Goal: Task Accomplishment & Management: Manage account settings

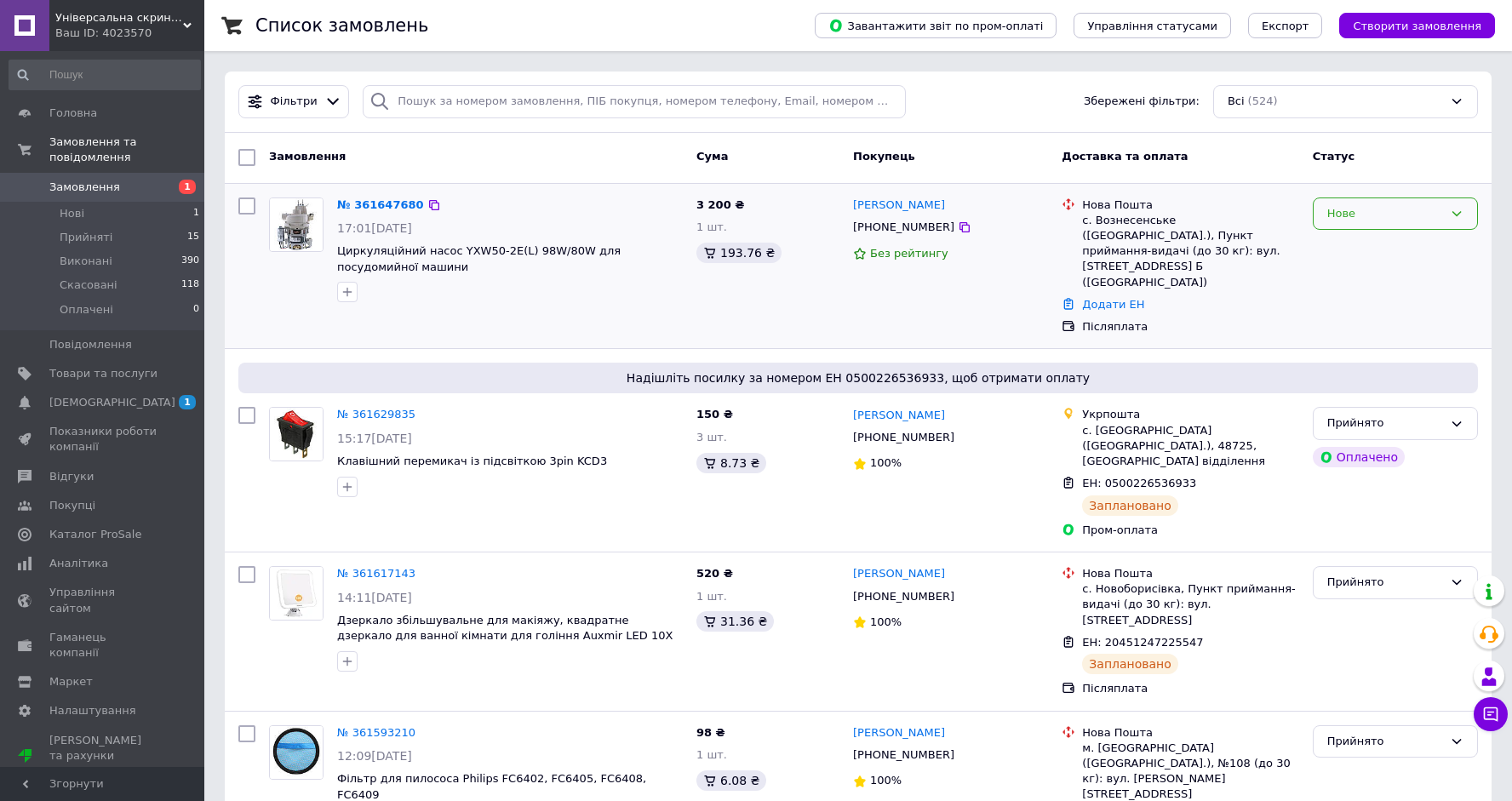
click at [1402, 217] on div "Нове" at bounding box center [1385, 214] width 115 height 18
click at [1386, 248] on li "Прийнято" at bounding box center [1395, 249] width 164 height 31
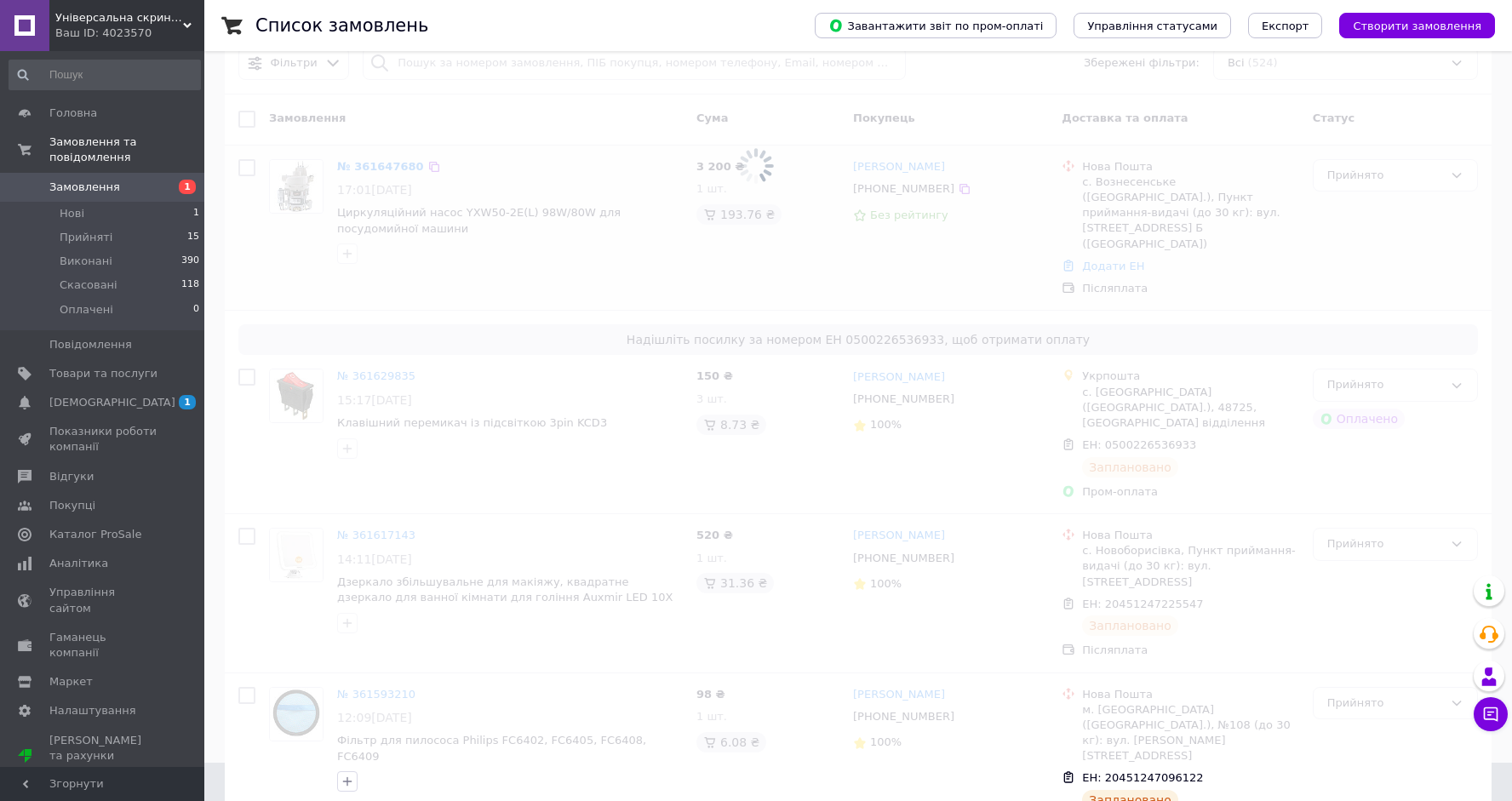
scroll to position [62, 0]
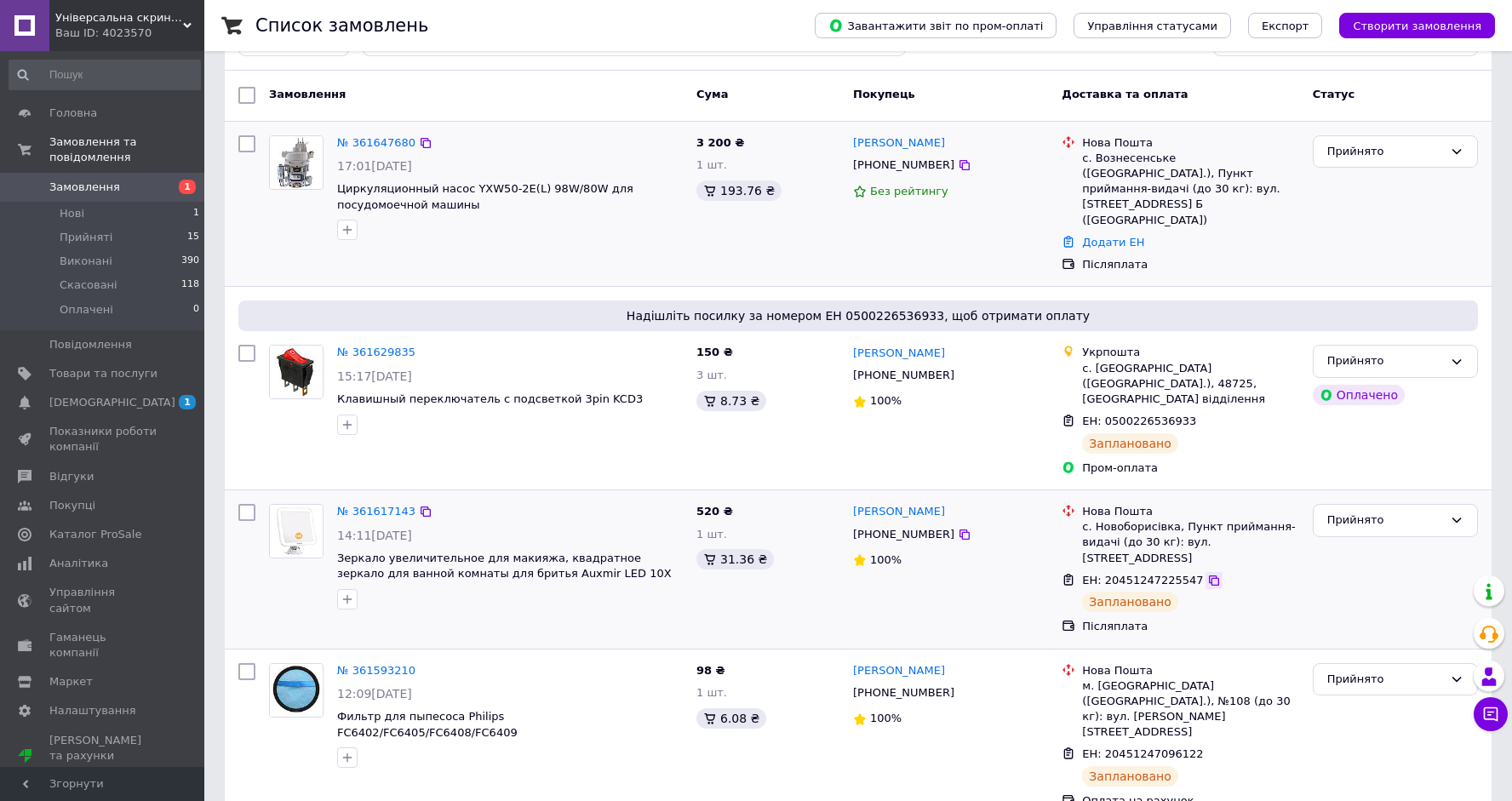
click at [1208, 573] on icon at bounding box center [1214, 580] width 13 height 13
click at [424, 506] on icon at bounding box center [425, 511] width 10 height 10
click at [378, 504] on link "№ 361617143" at bounding box center [376, 510] width 79 height 12
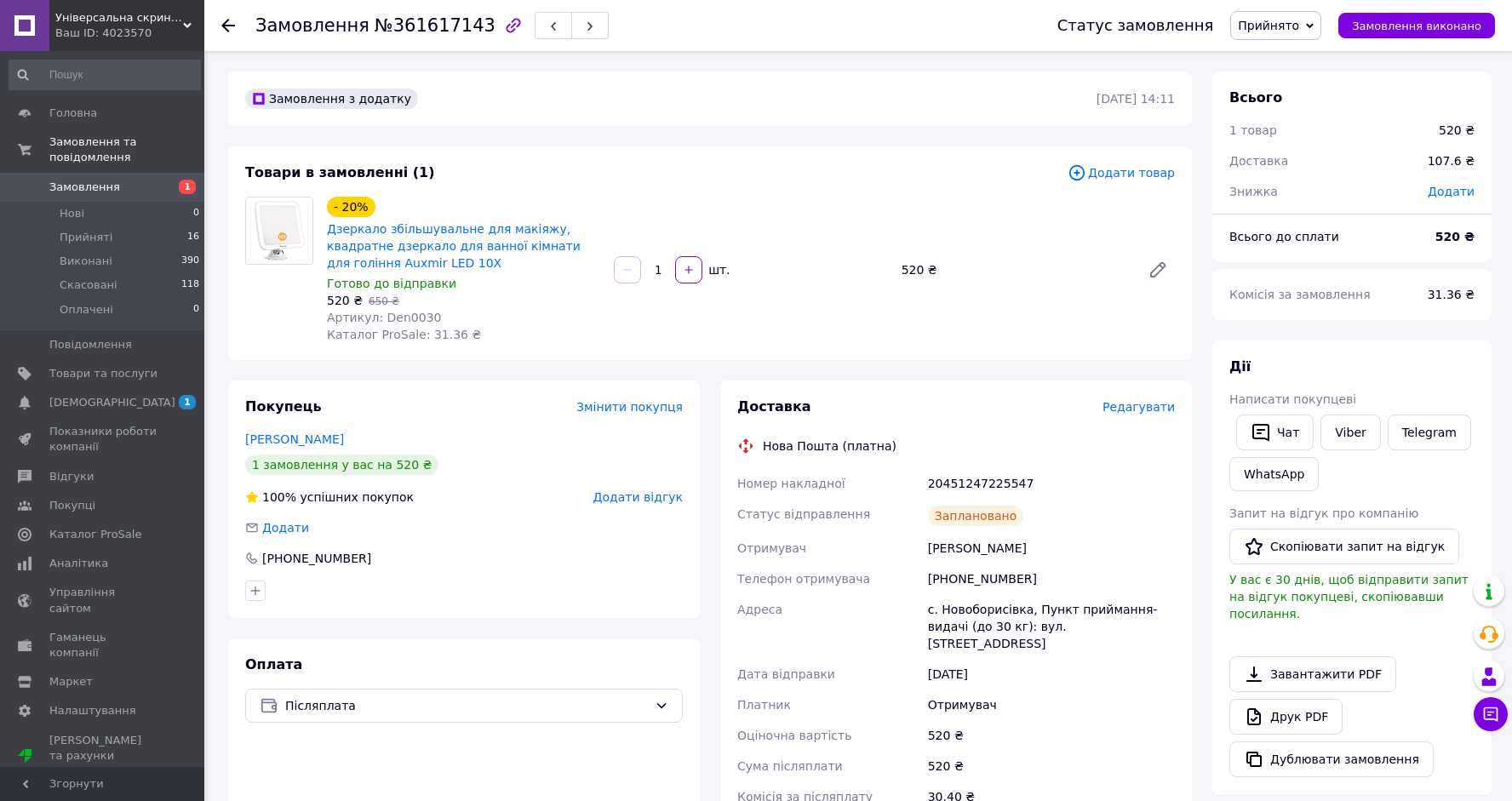
click at [415, 311] on span "Артикул: Den0030" at bounding box center [383, 317] width 114 height 13
copy span "Den0030"
click at [109, 402] on span "[DEMOGRAPHIC_DATA]" at bounding box center [112, 402] width 126 height 15
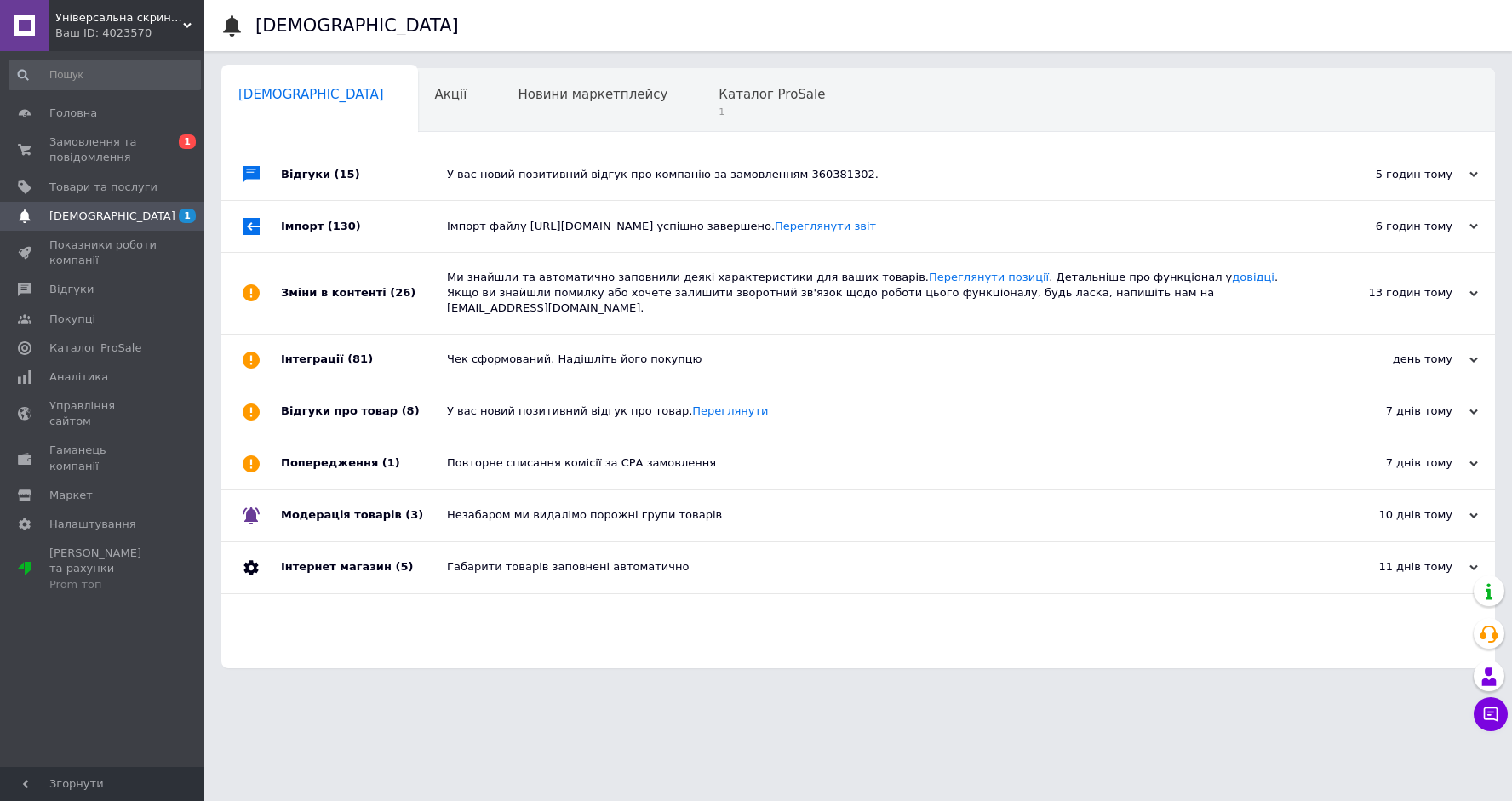
scroll to position [0, 1]
click at [718, 113] on span "1" at bounding box center [771, 112] width 106 height 12
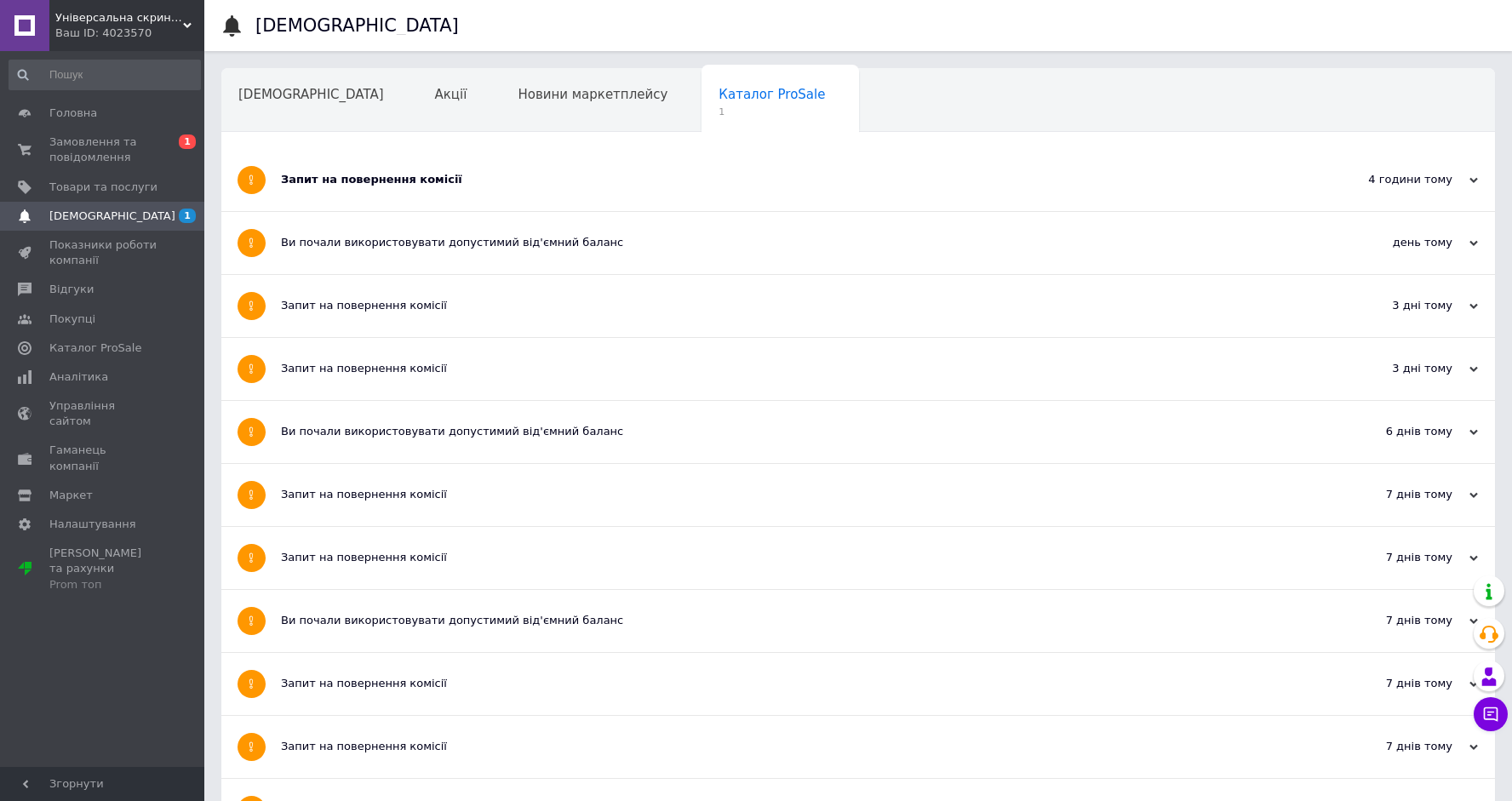
click at [388, 171] on div "Запит на повернення комісії" at bounding box center [794, 180] width 1027 height 62
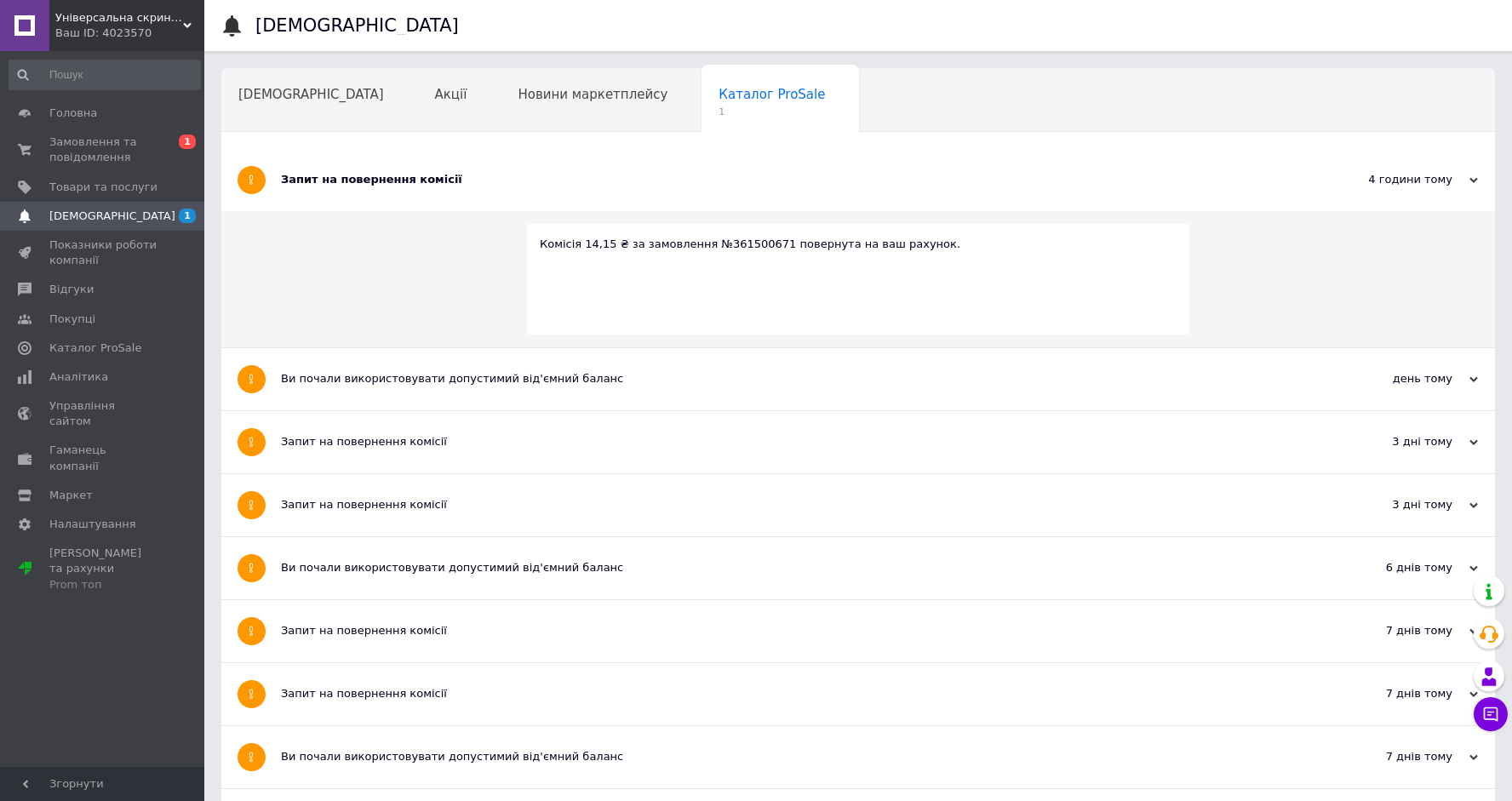
click at [749, 241] on div "Комісія 14,15 ₴ за замовлення №361500671 повернута на ваш рахунок." at bounding box center [857, 244] width 637 height 15
copy div "361500671"
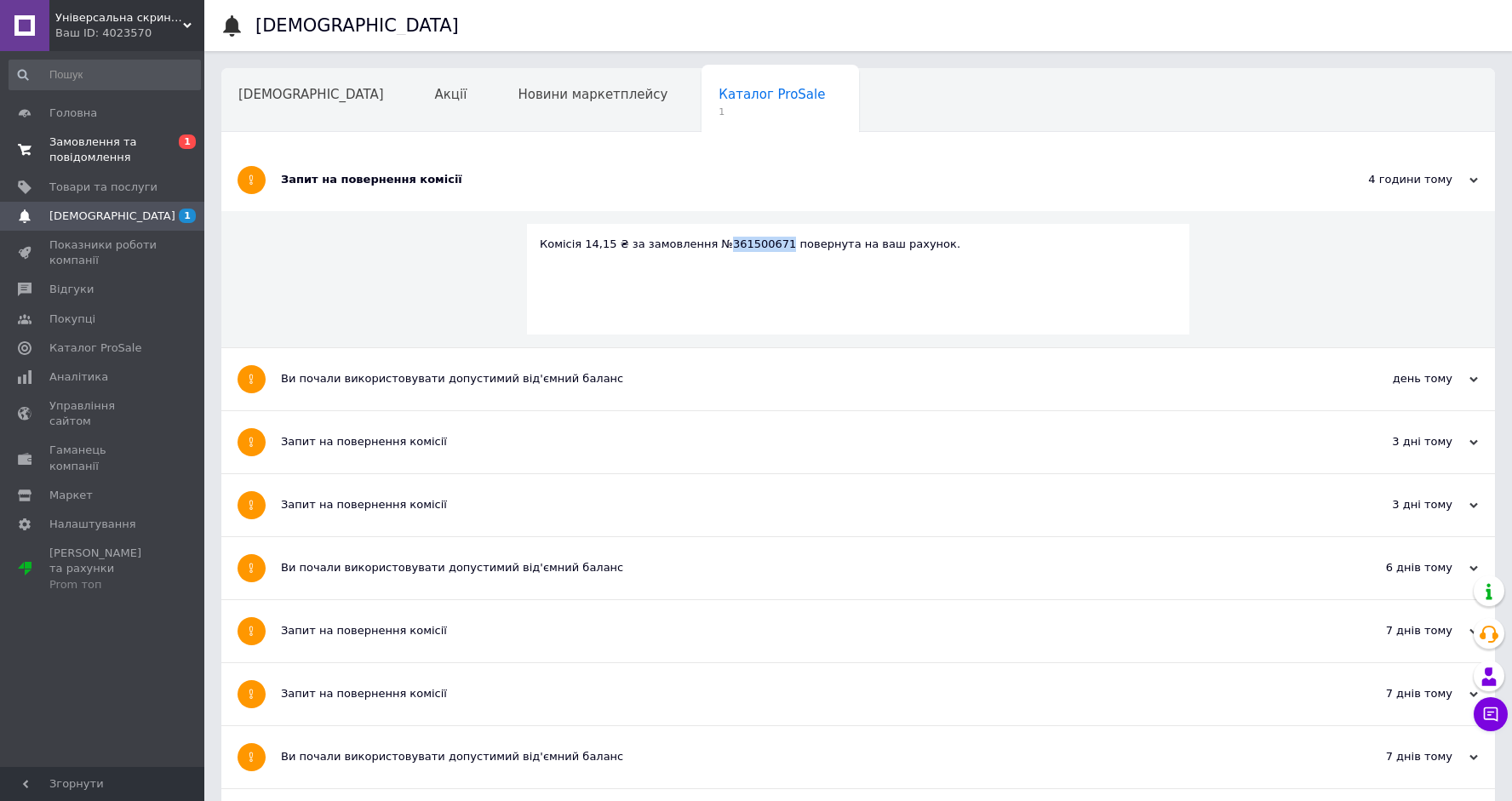
click at [63, 148] on span "Замовлення та повідомлення" at bounding box center [103, 149] width 108 height 30
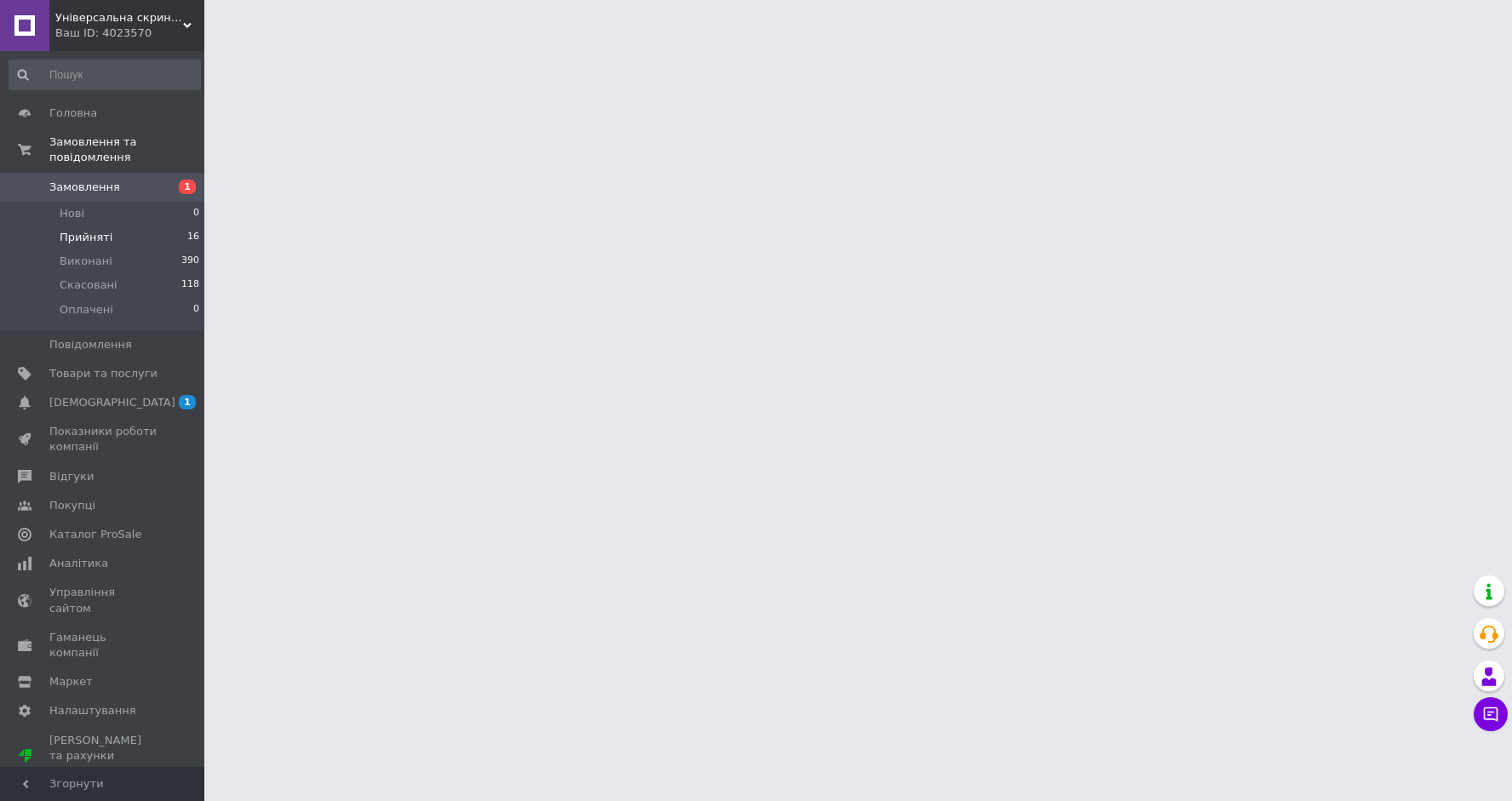
click at [85, 225] on li "Прийняті 16" at bounding box center [104, 236] width 209 height 24
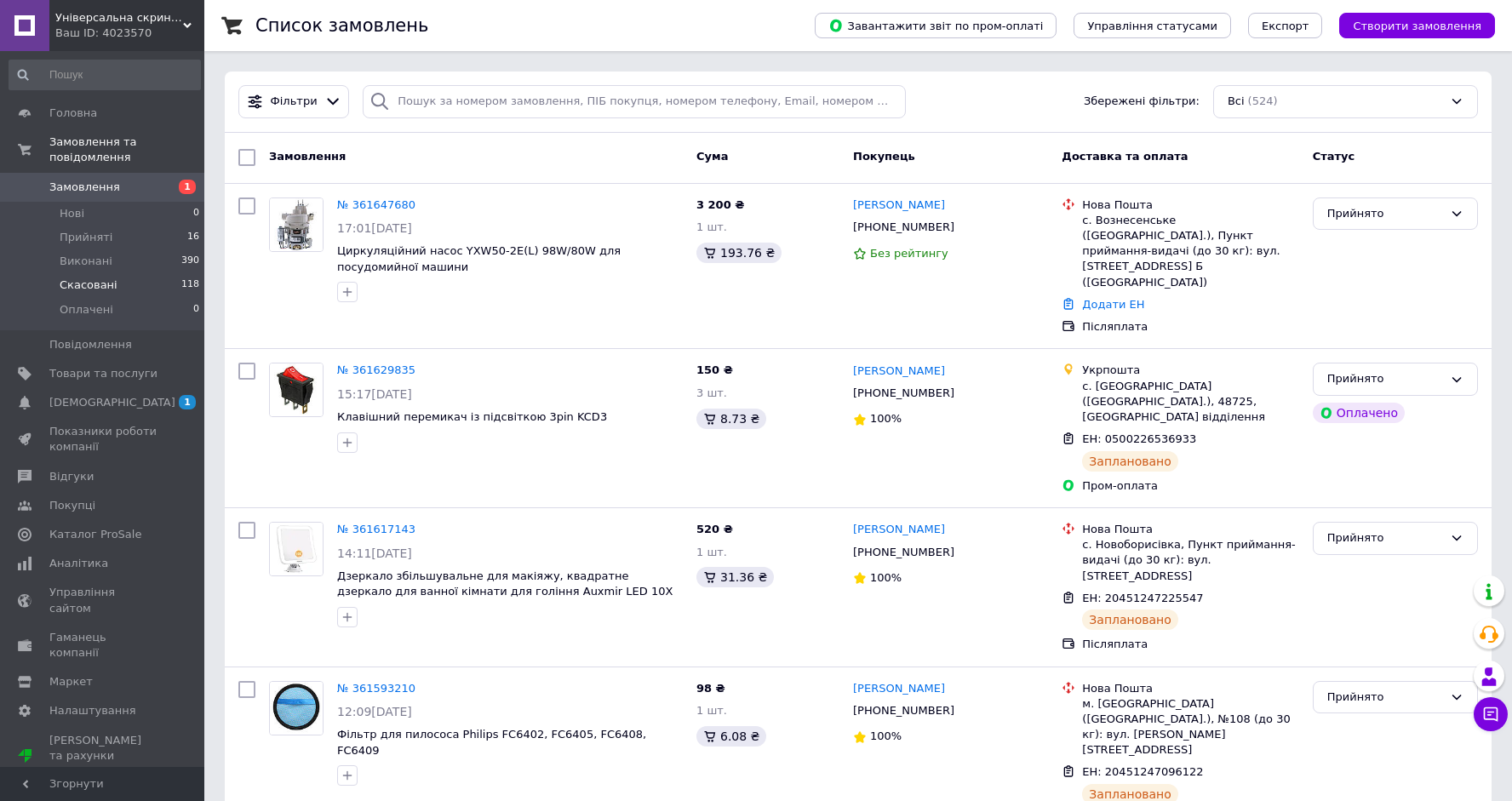
click at [92, 286] on span "Скасовані" at bounding box center [88, 285] width 58 height 15
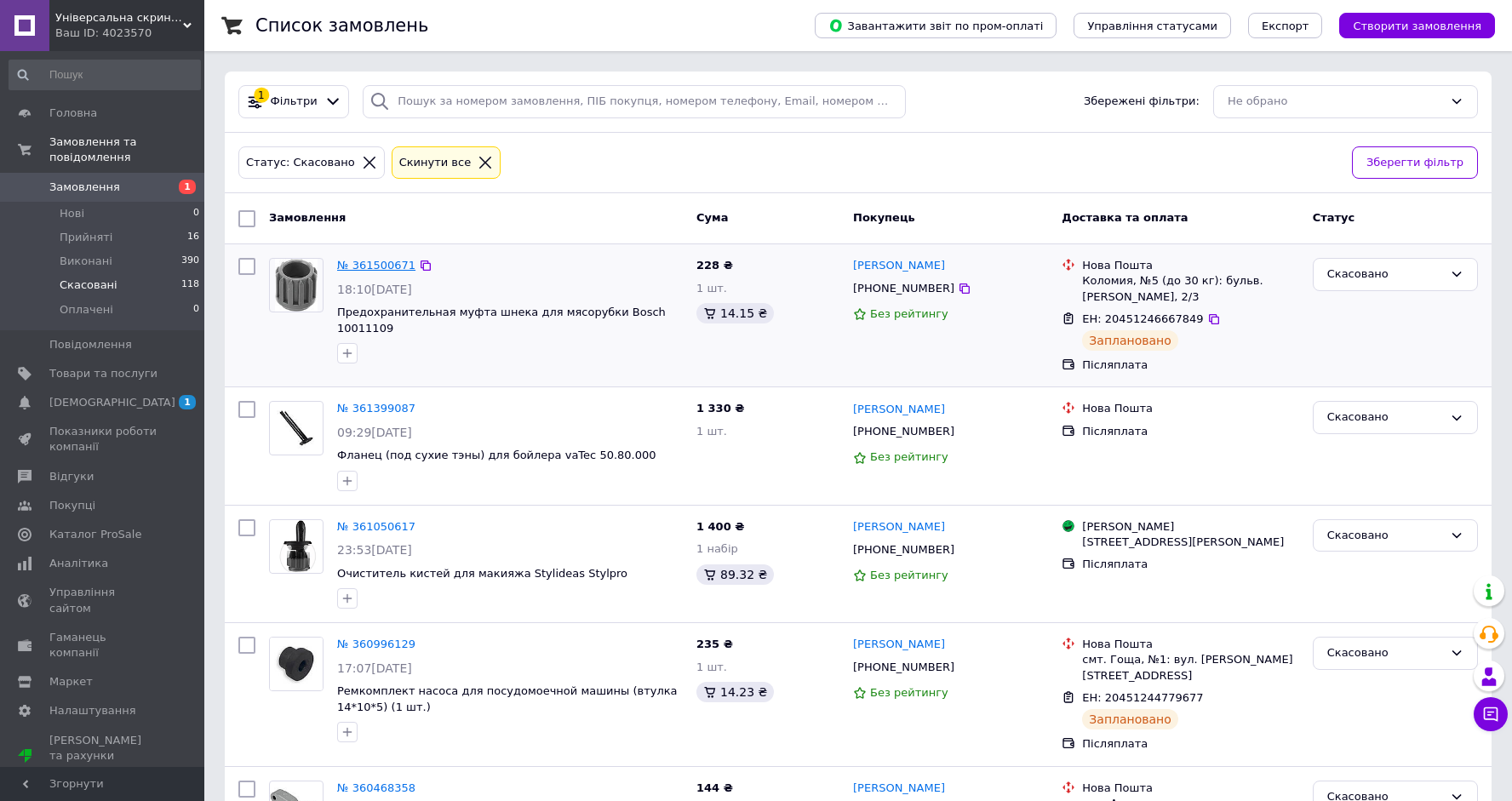
click at [377, 261] on link "№ 361500671" at bounding box center [376, 264] width 79 height 12
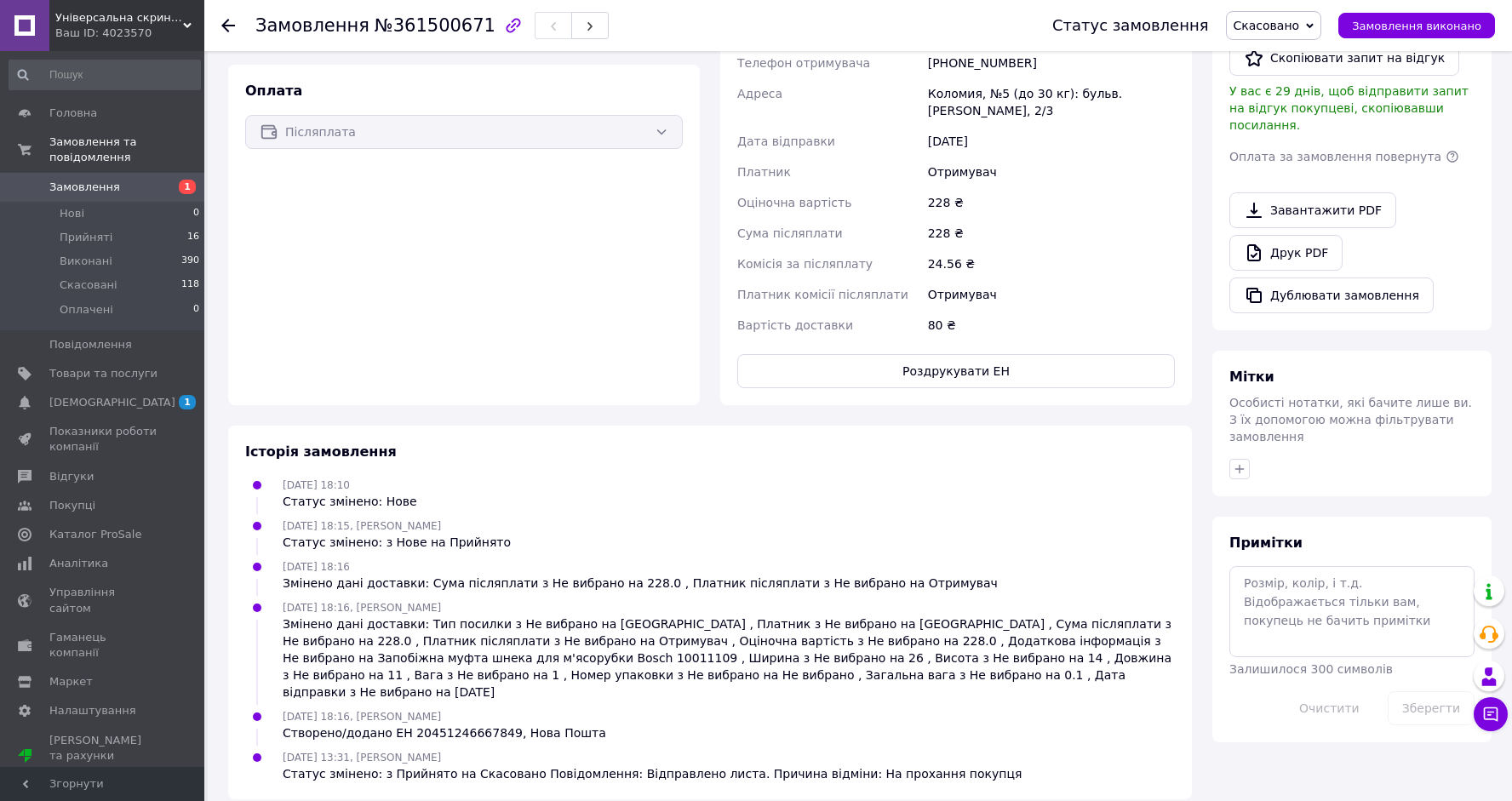
scroll to position [474, 0]
click at [80, 241] on span "Прийняті" at bounding box center [86, 237] width 53 height 15
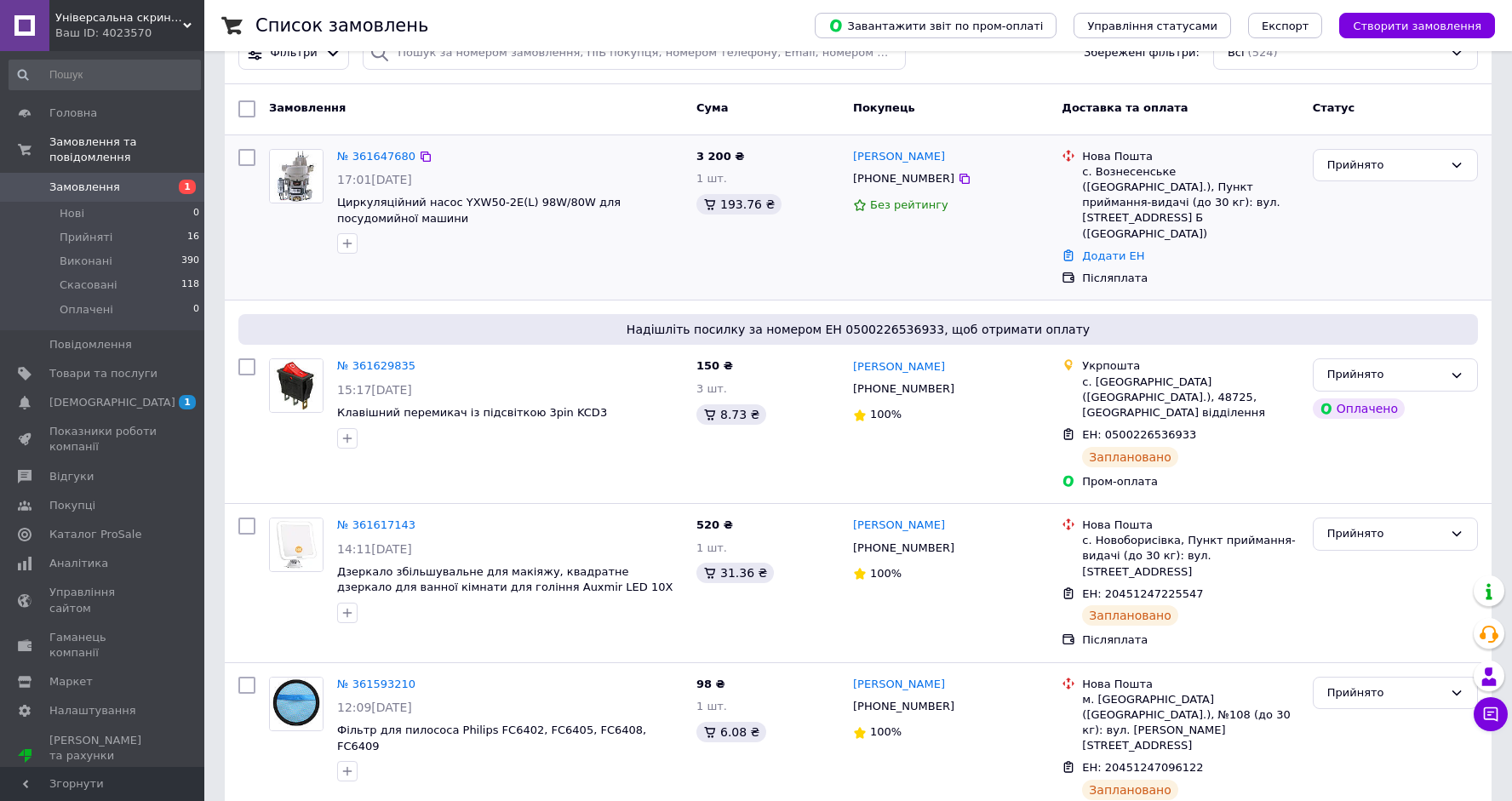
scroll to position [42, 0]
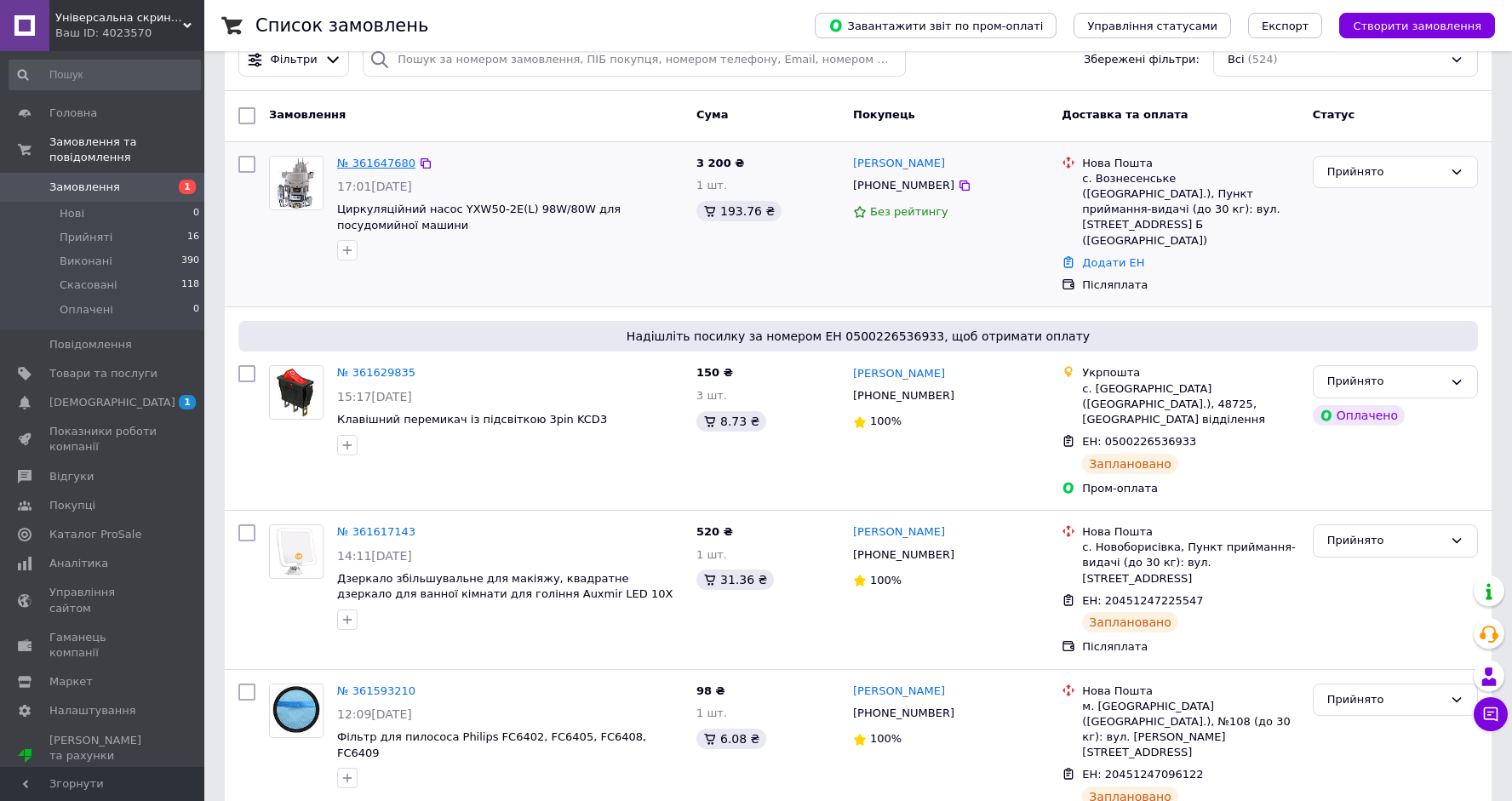
click at [352, 164] on link "№ 361647680" at bounding box center [376, 163] width 79 height 12
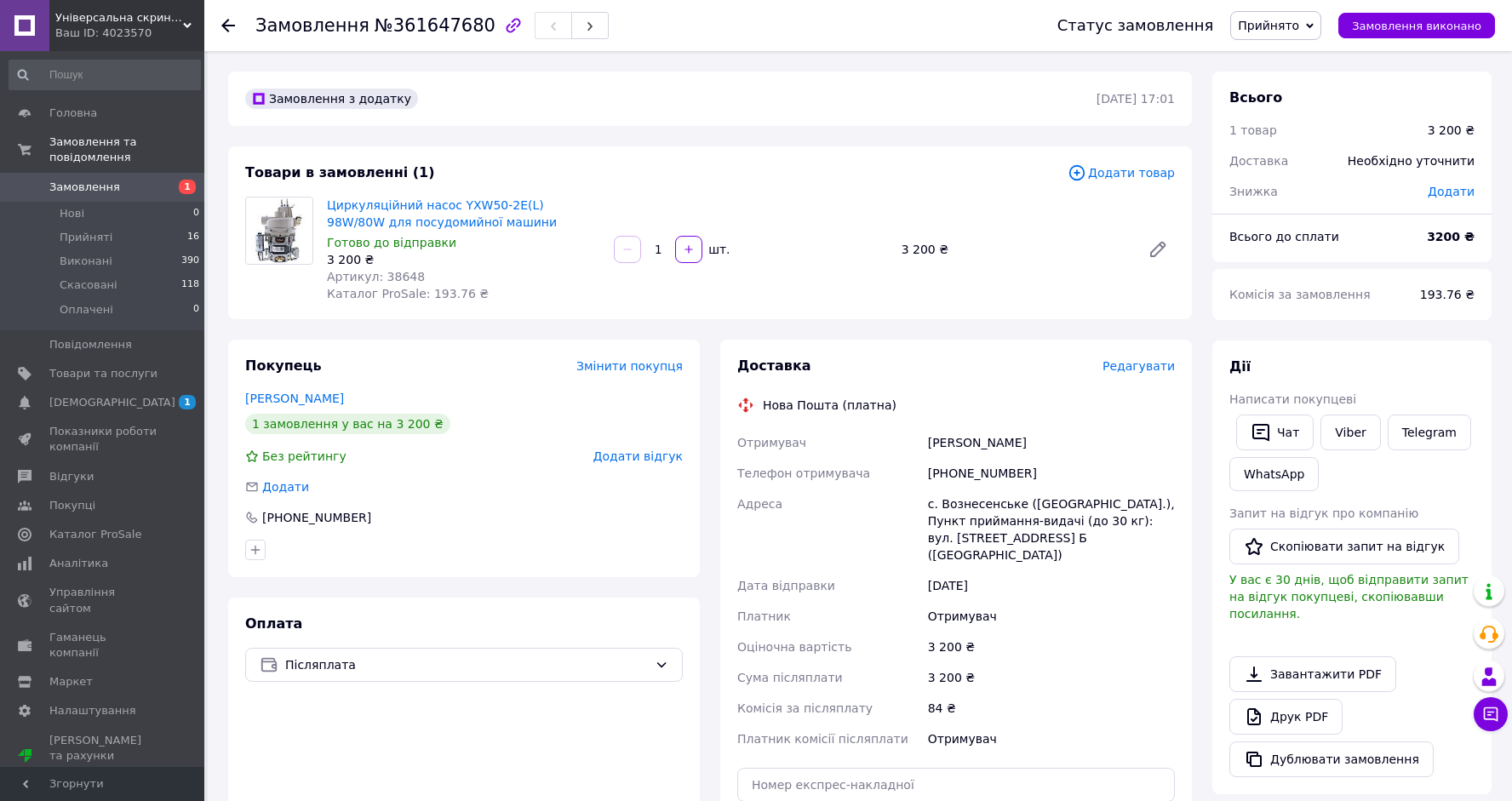
click at [1142, 374] on div "Редагувати" at bounding box center [1138, 366] width 72 height 17
click at [1150, 361] on span "Редагувати" at bounding box center [1138, 366] width 72 height 13
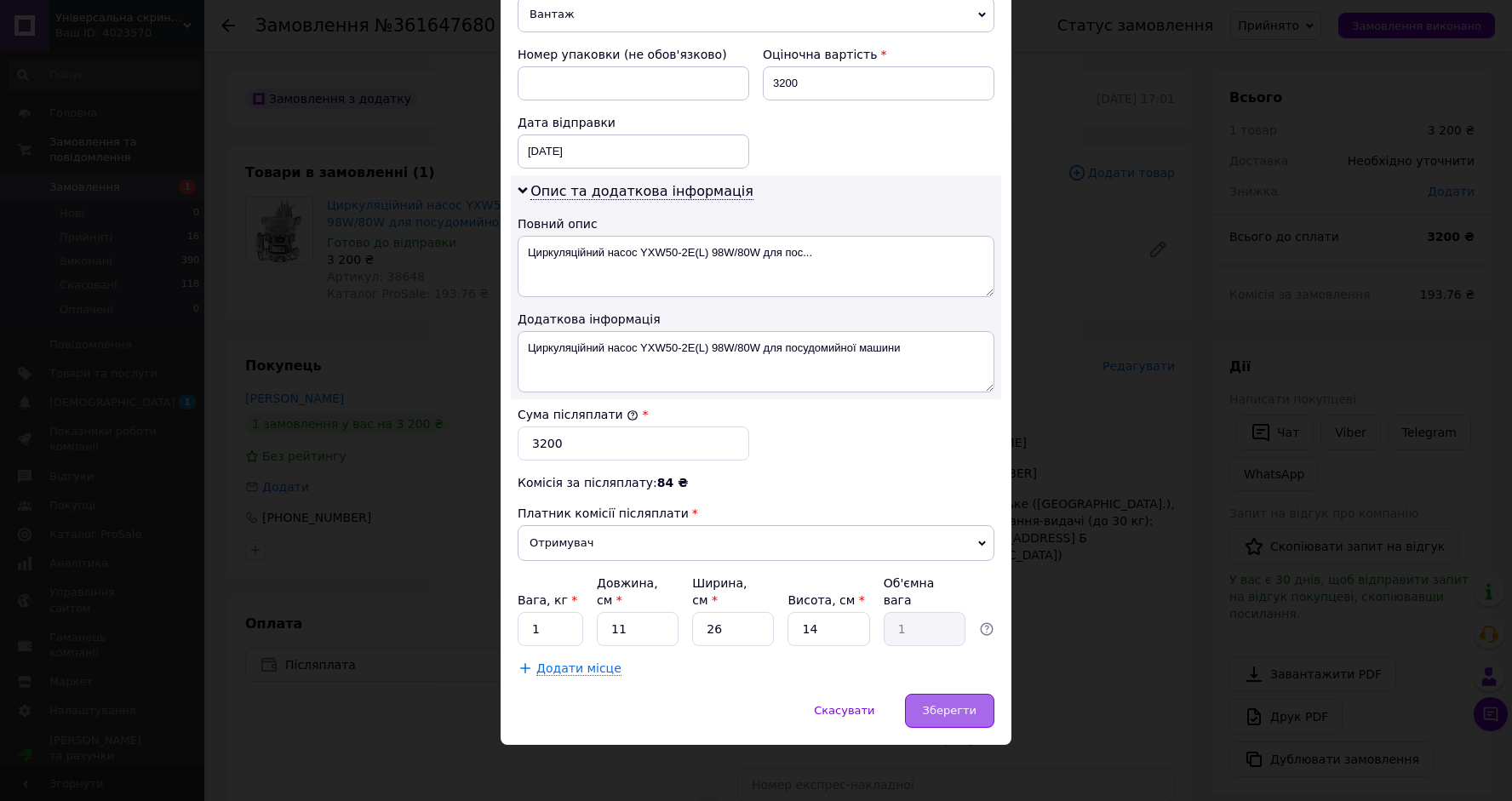
click at [941, 705] on span "Зберегти" at bounding box center [949, 709] width 54 height 12
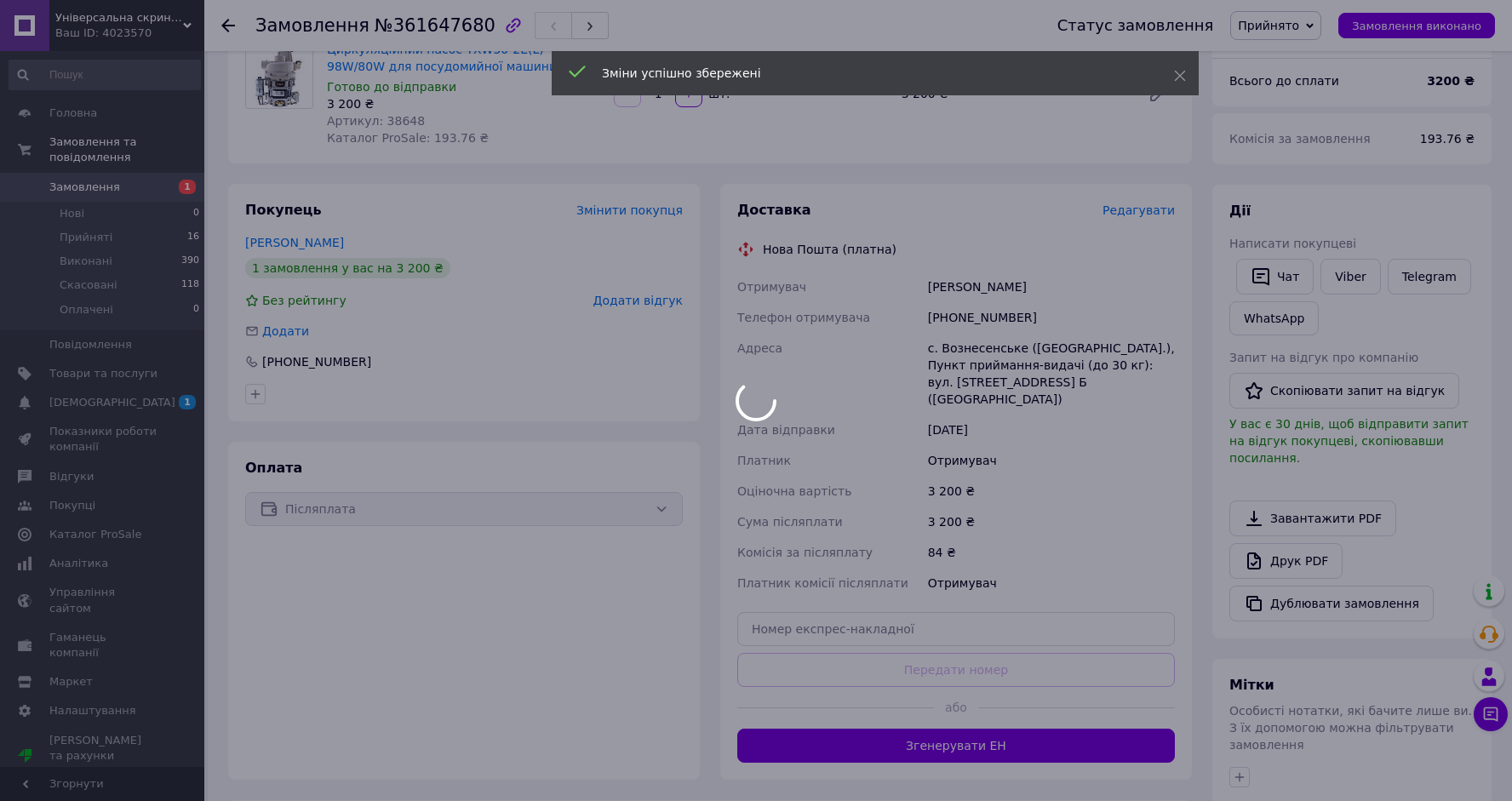
scroll to position [157, 0]
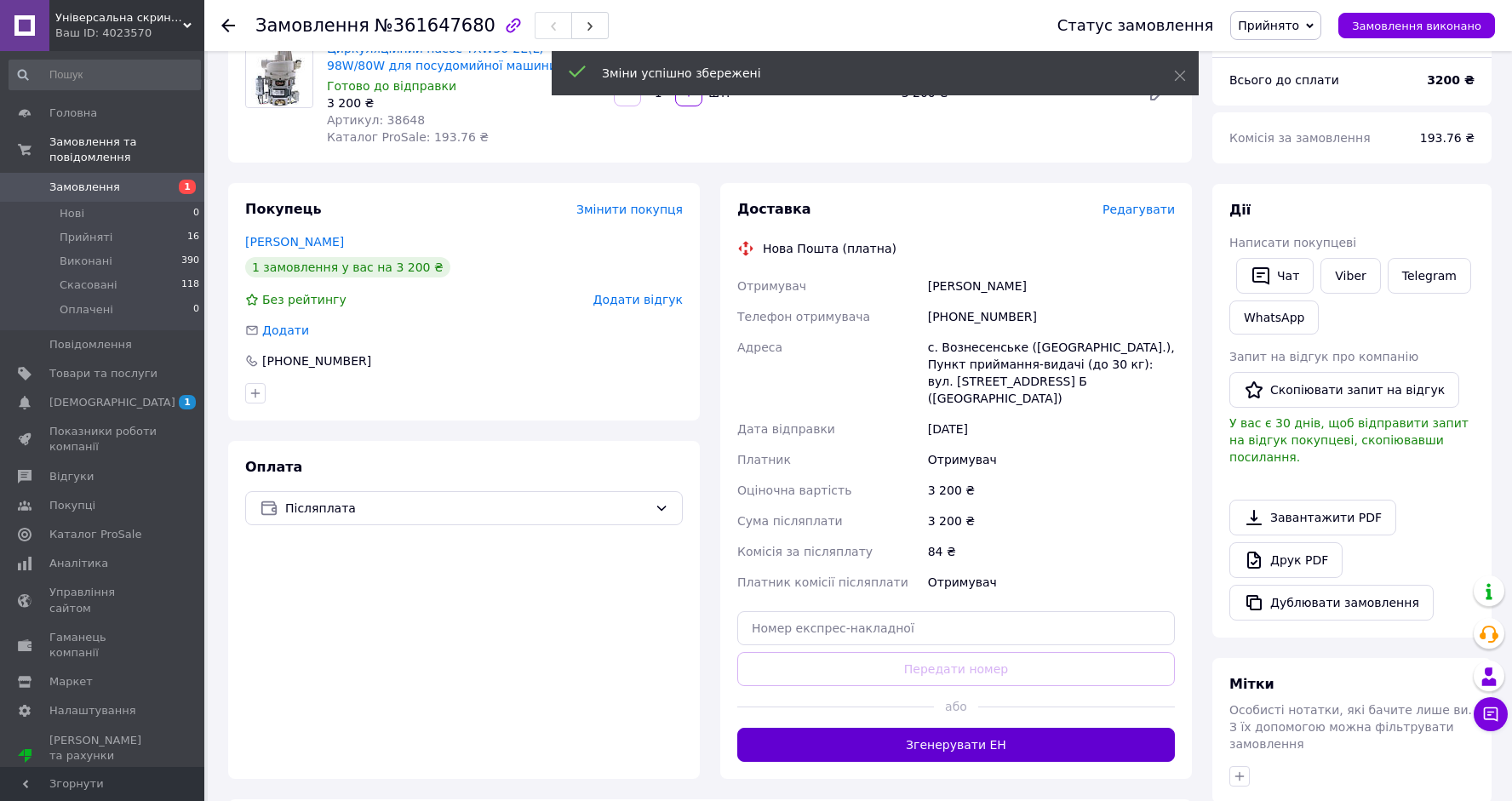
click at [929, 747] on button "Згенерувати ЕН" at bounding box center [956, 744] width 437 height 34
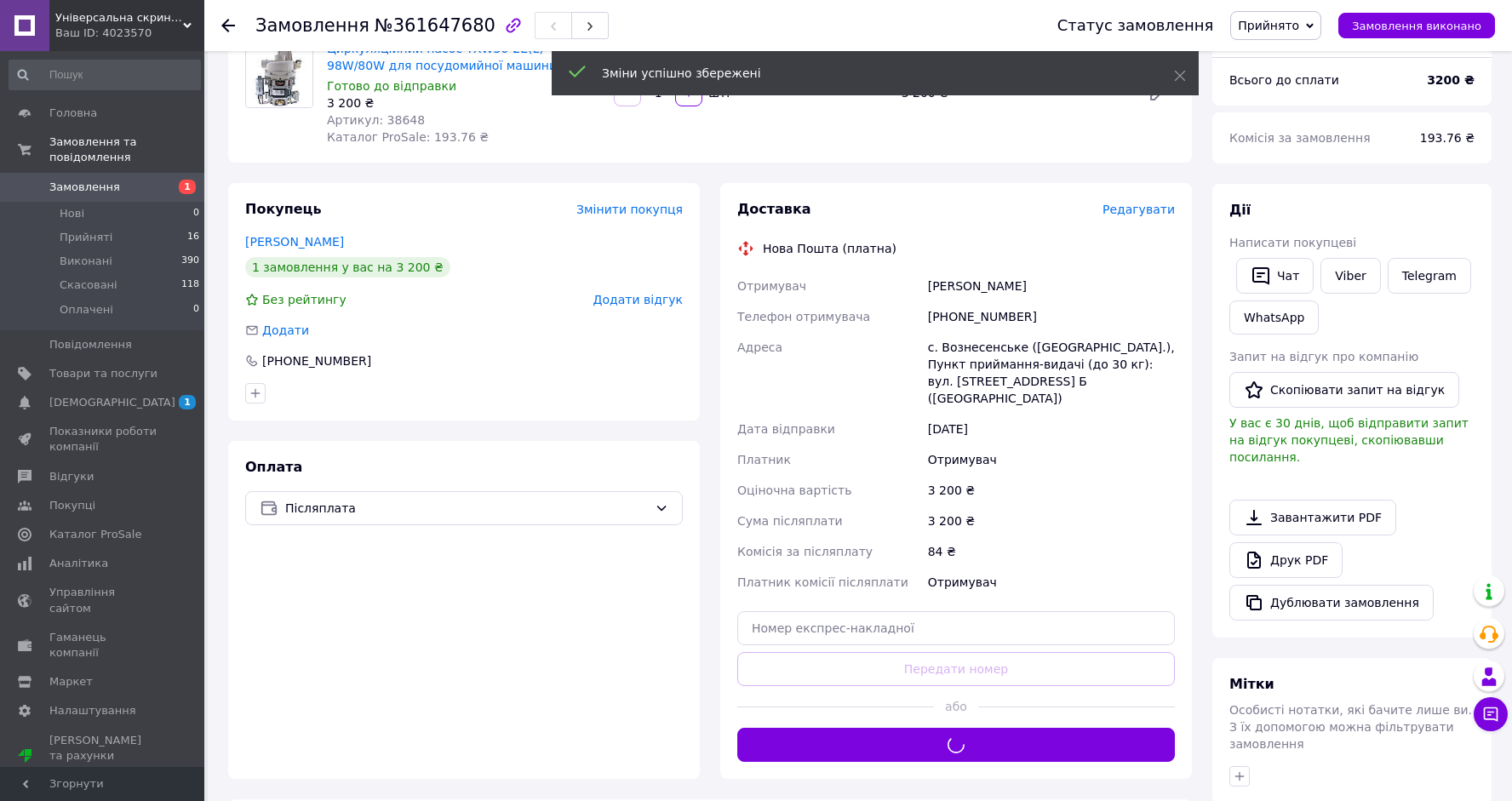
scroll to position [156, 0]
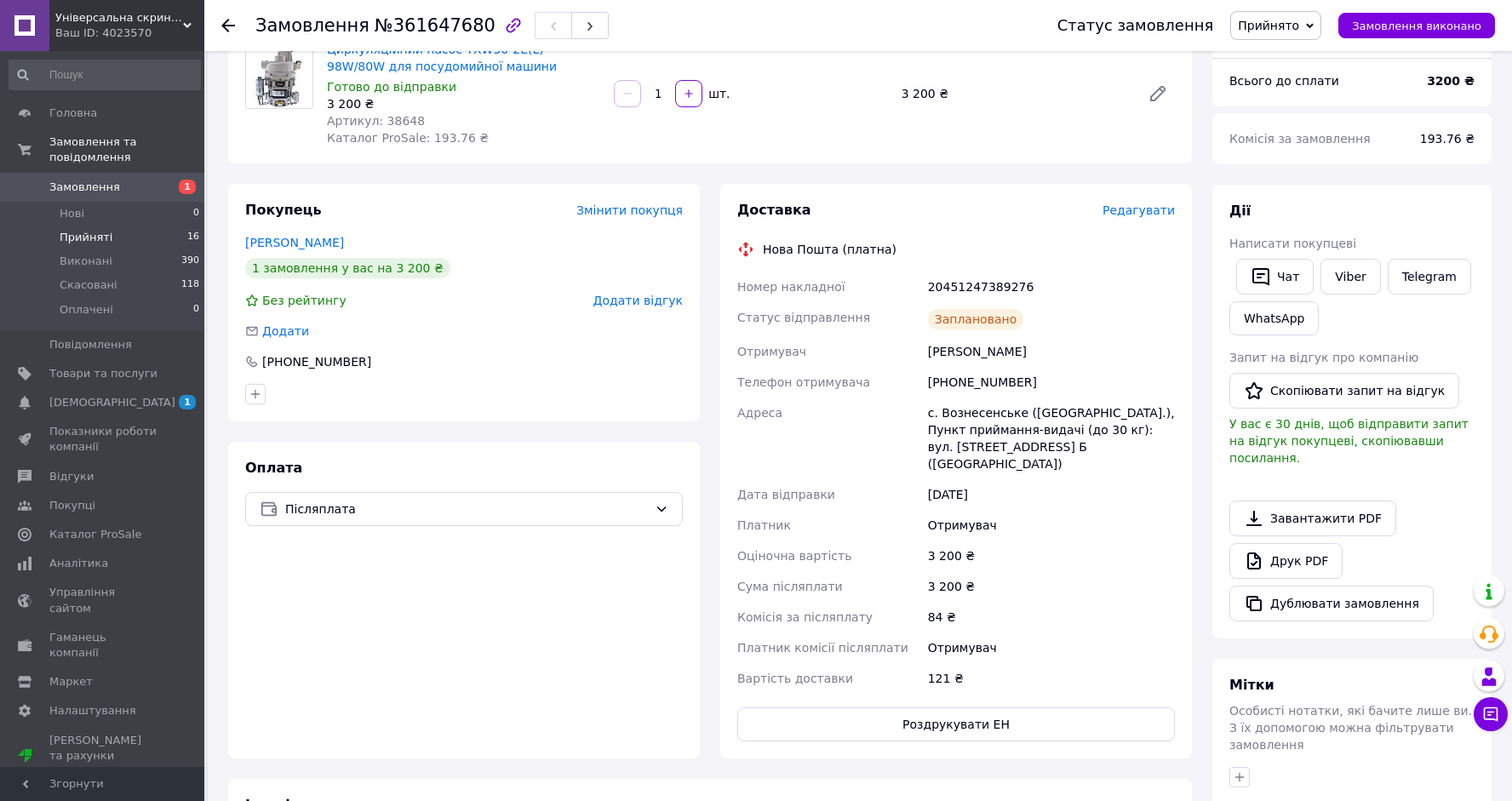
click at [95, 241] on span "Прийняті" at bounding box center [86, 237] width 53 height 15
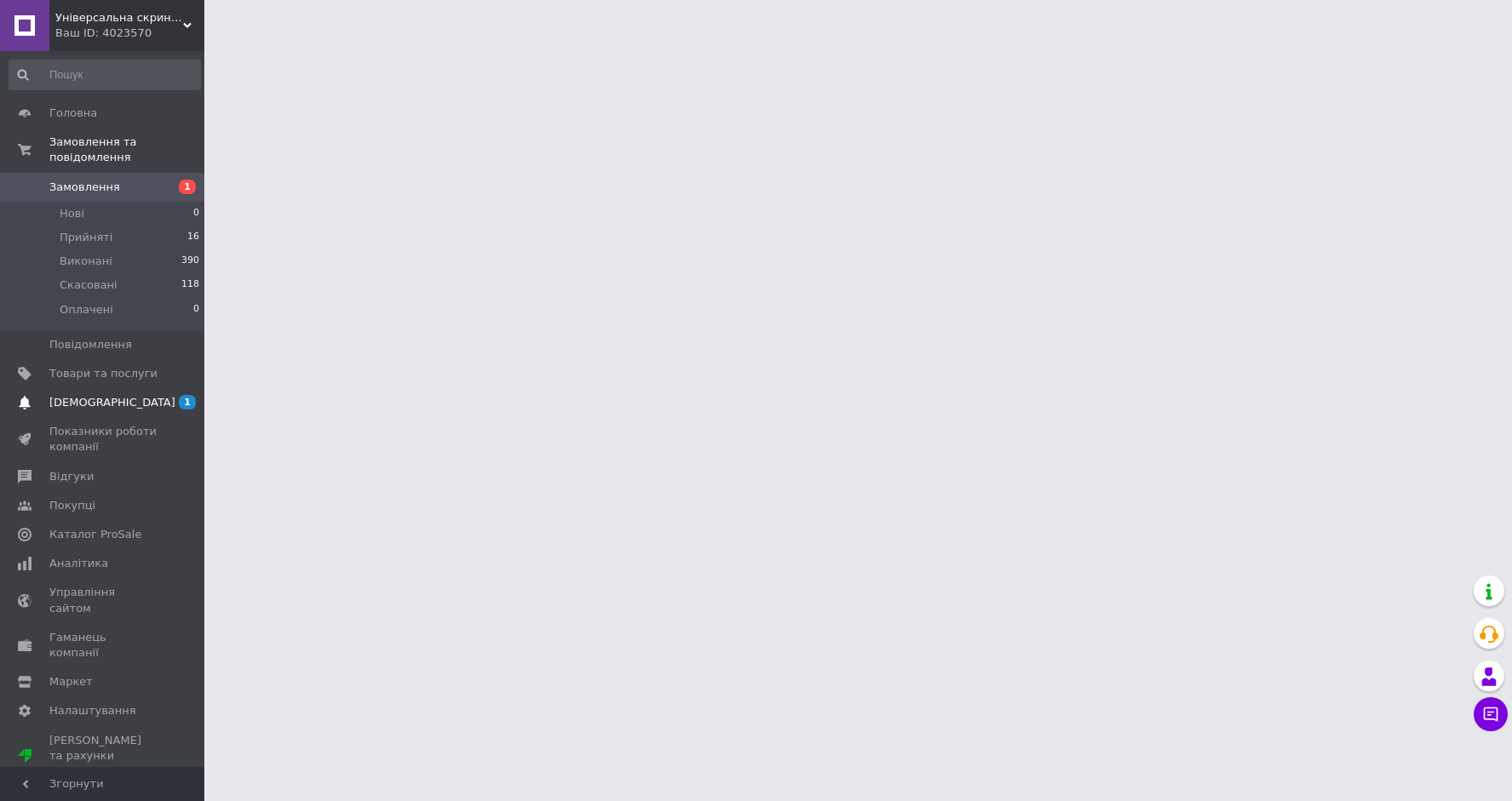
click at [79, 401] on span "[DEMOGRAPHIC_DATA]" at bounding box center [112, 402] width 126 height 15
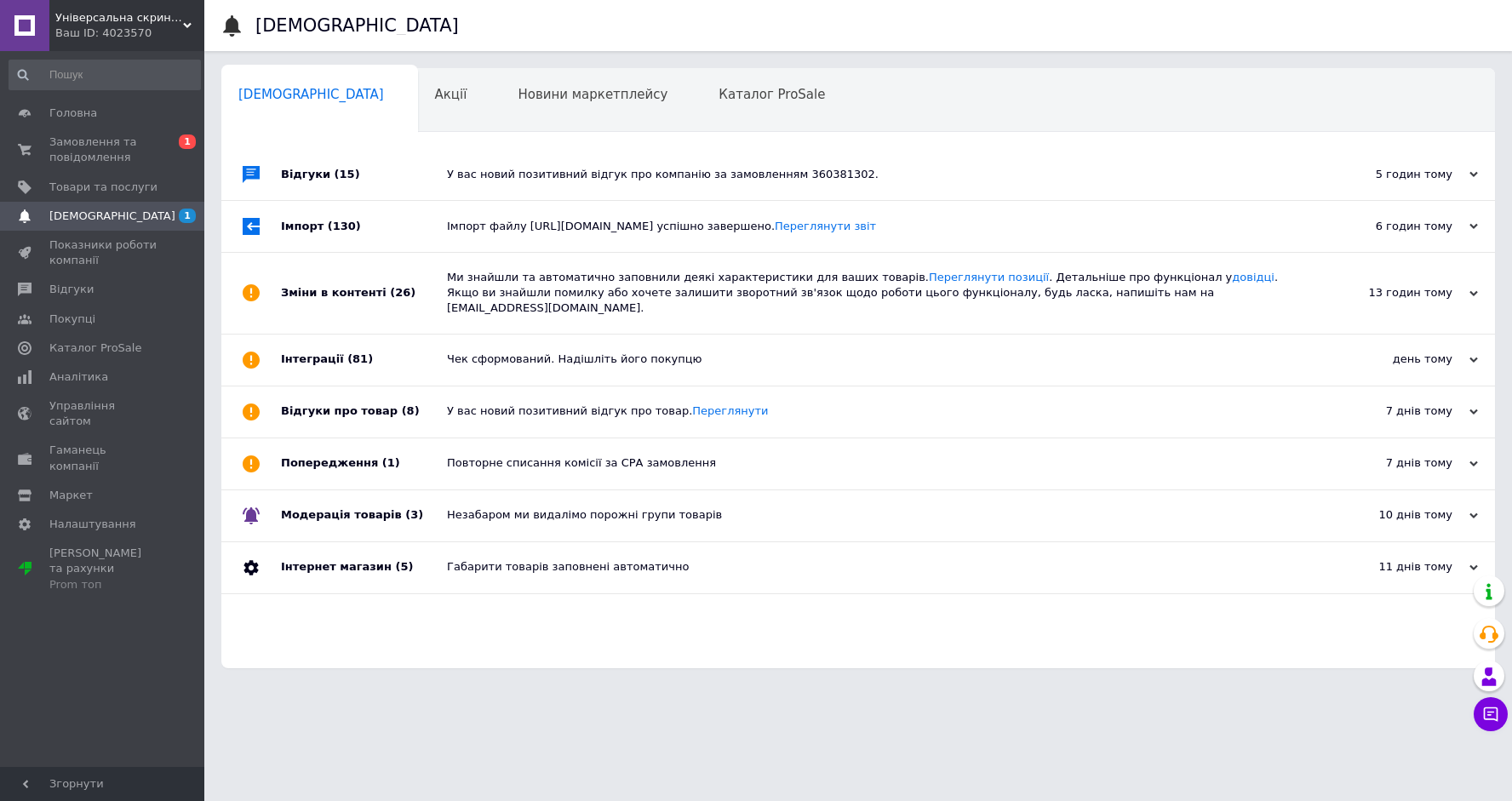
click at [288, 172] on div "Відгуки (15)" at bounding box center [363, 174] width 166 height 51
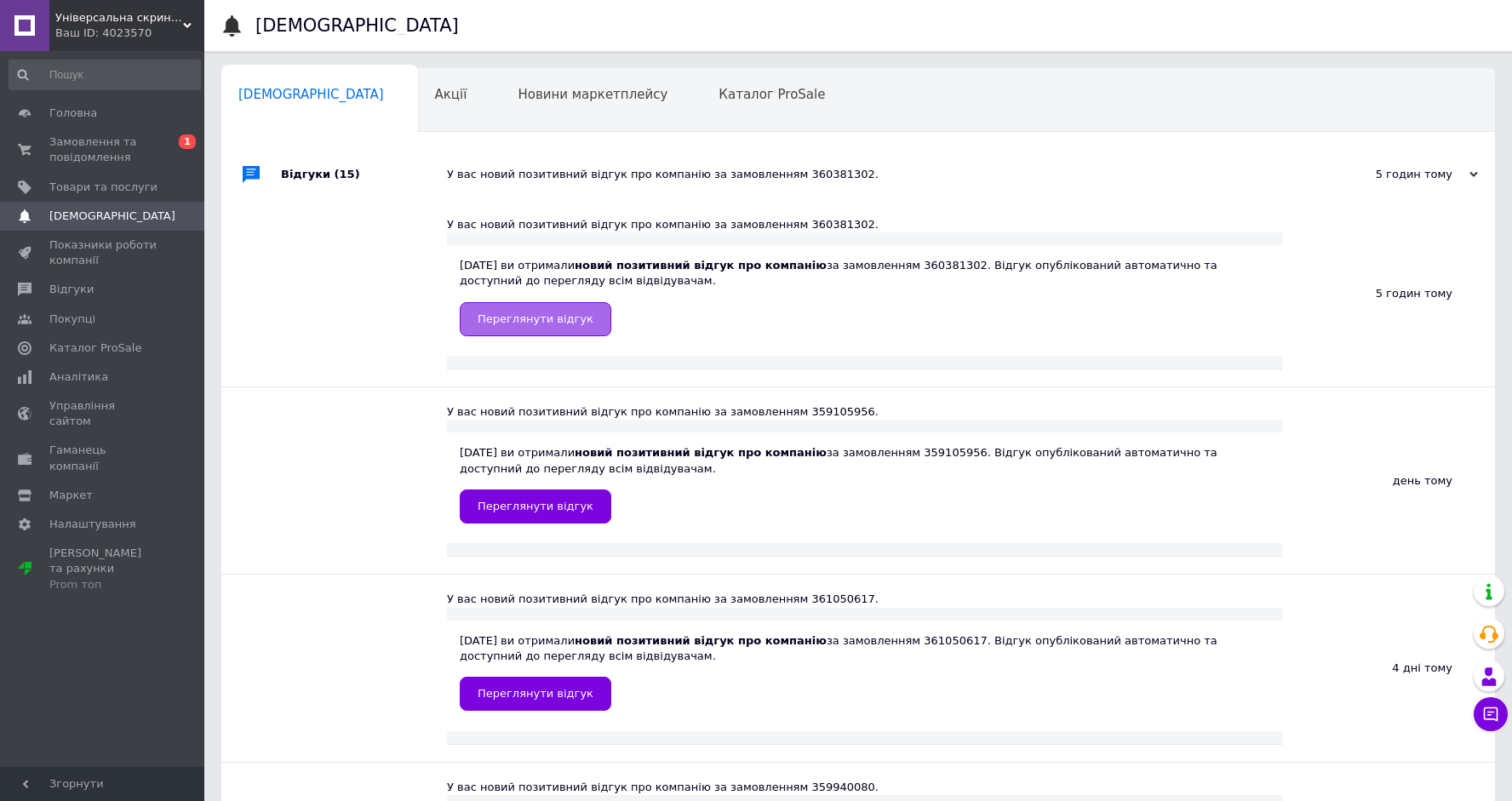
click at [519, 305] on link "Переглянути відгук" at bounding box center [536, 319] width 151 height 34
click at [547, 506] on span "Переглянути відгук" at bounding box center [536, 505] width 115 height 12
click at [557, 704] on link "Переглянути відгук" at bounding box center [536, 693] width 151 height 34
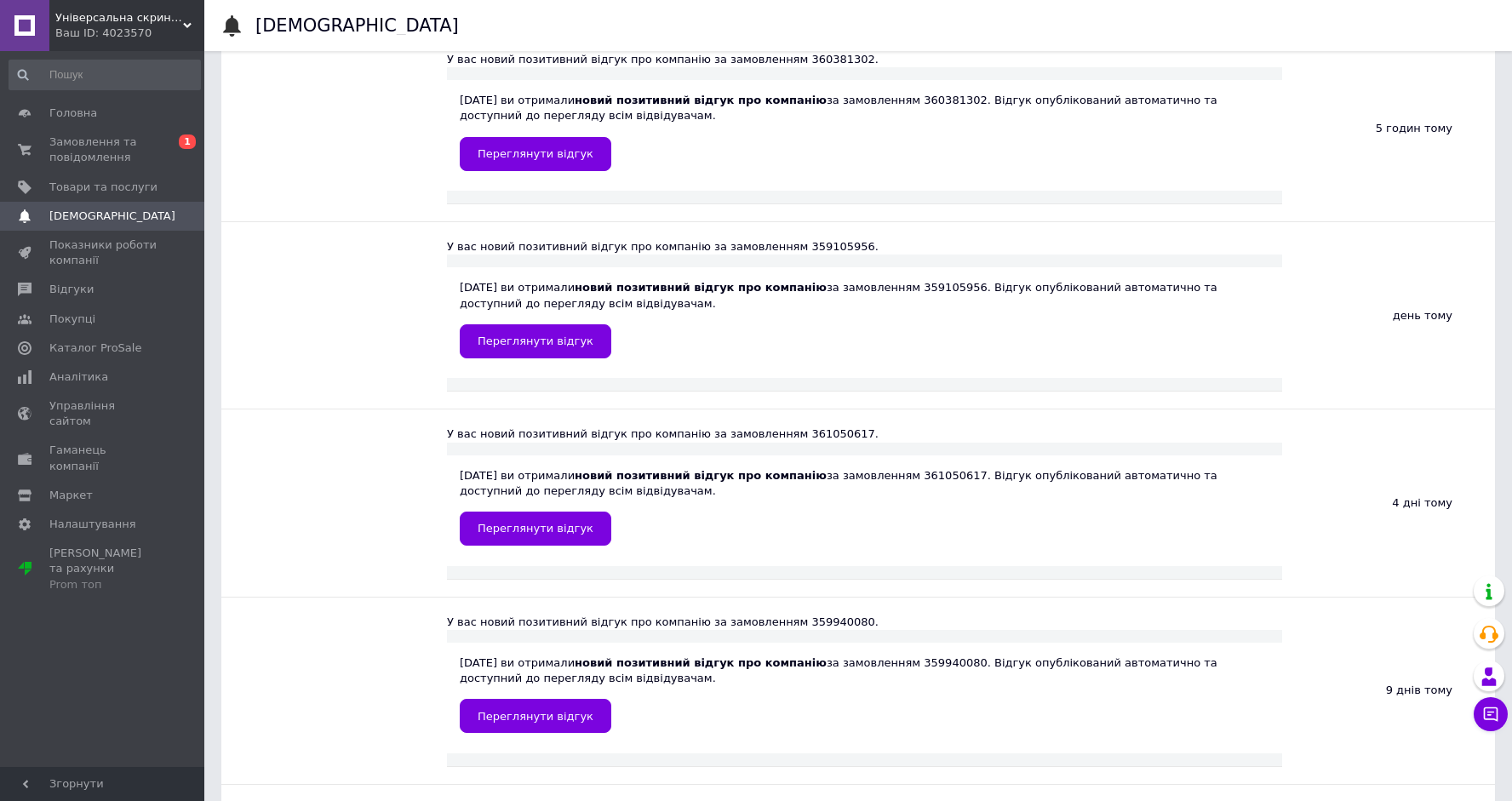
scroll to position [171, 0]
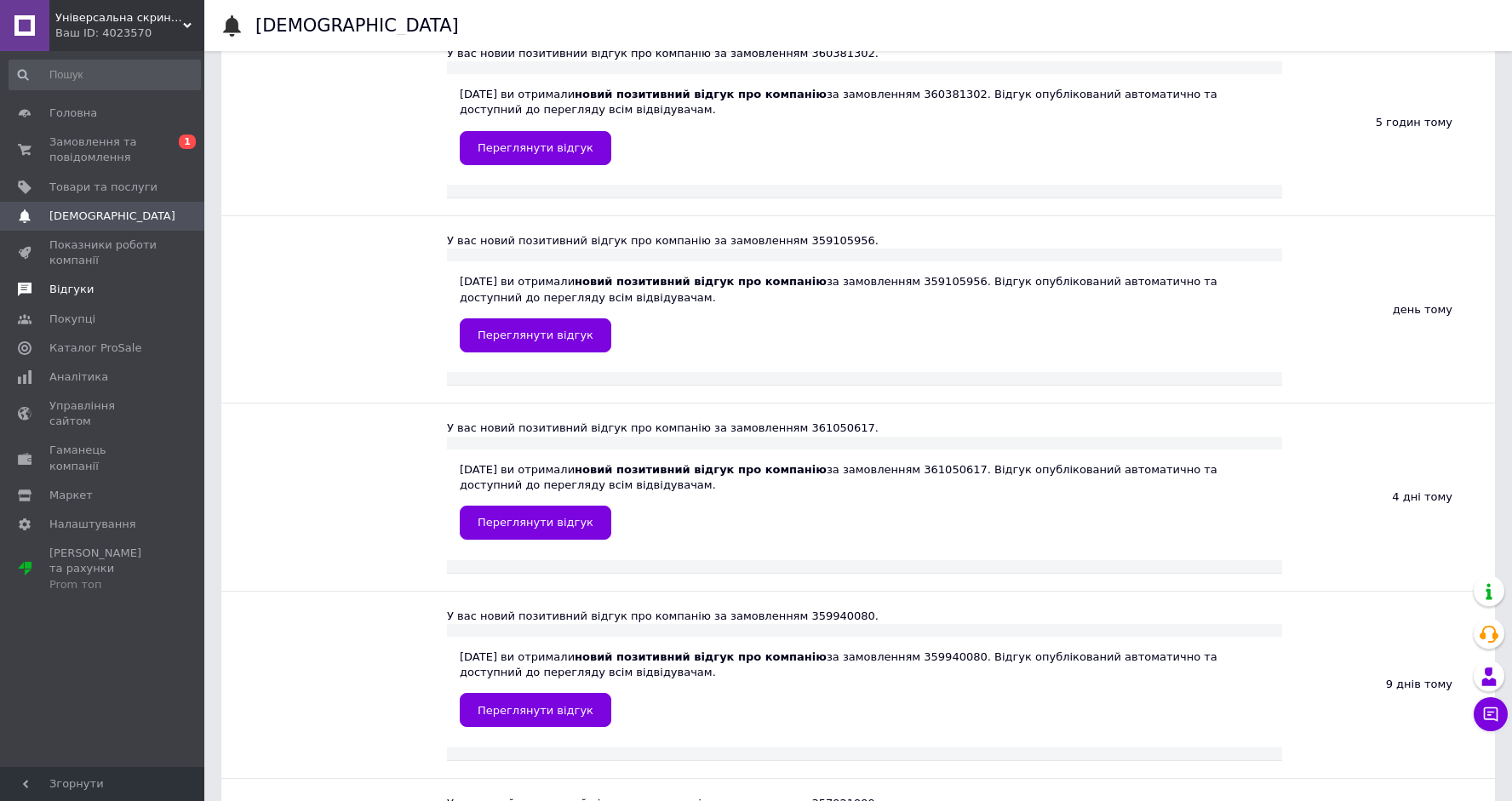
click at [82, 293] on span "Відгуки" at bounding box center [71, 289] width 44 height 15
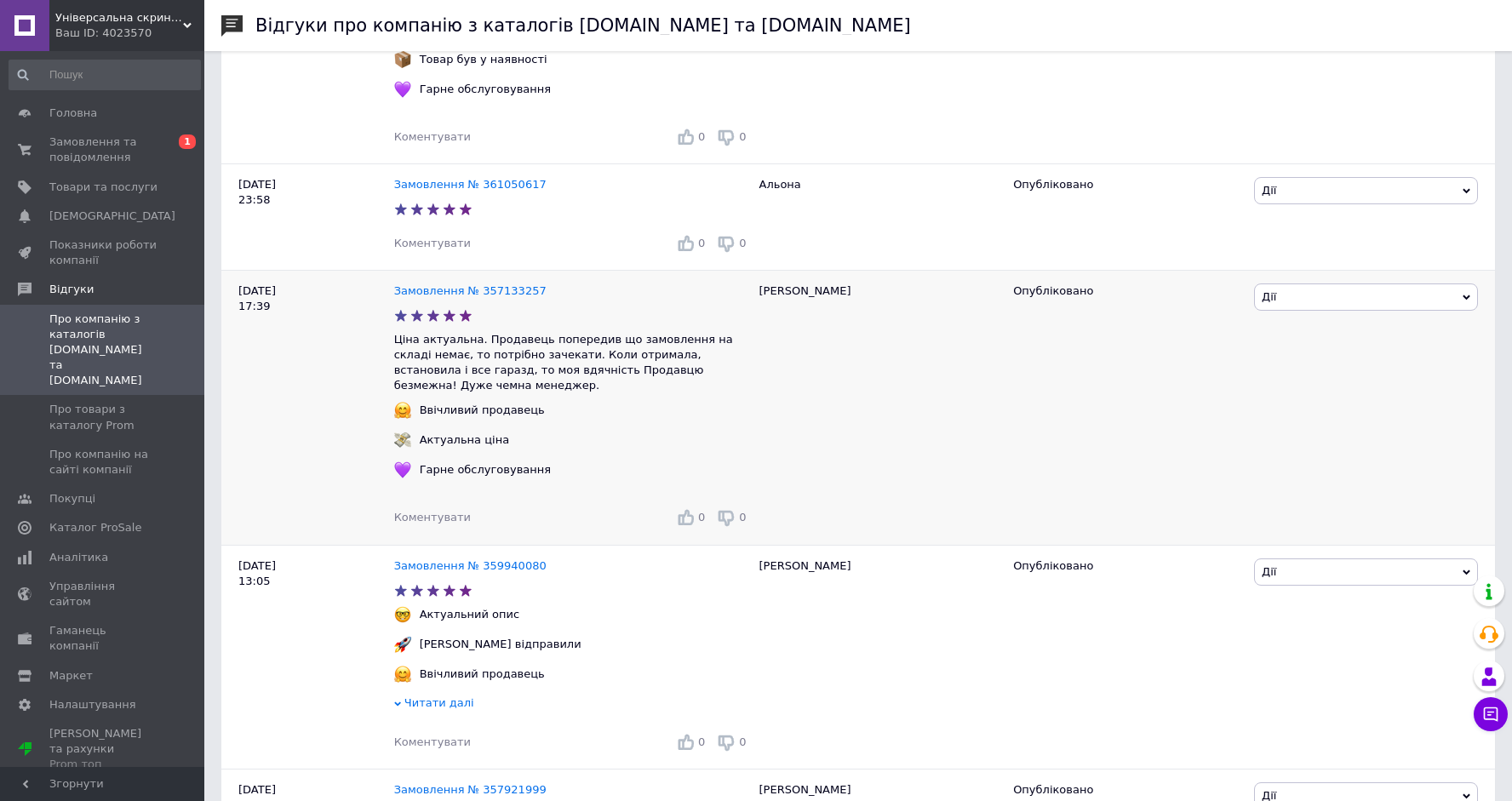
scroll to position [551, 0]
click at [117, 162] on span "Замовлення та повідомлення" at bounding box center [103, 149] width 108 height 30
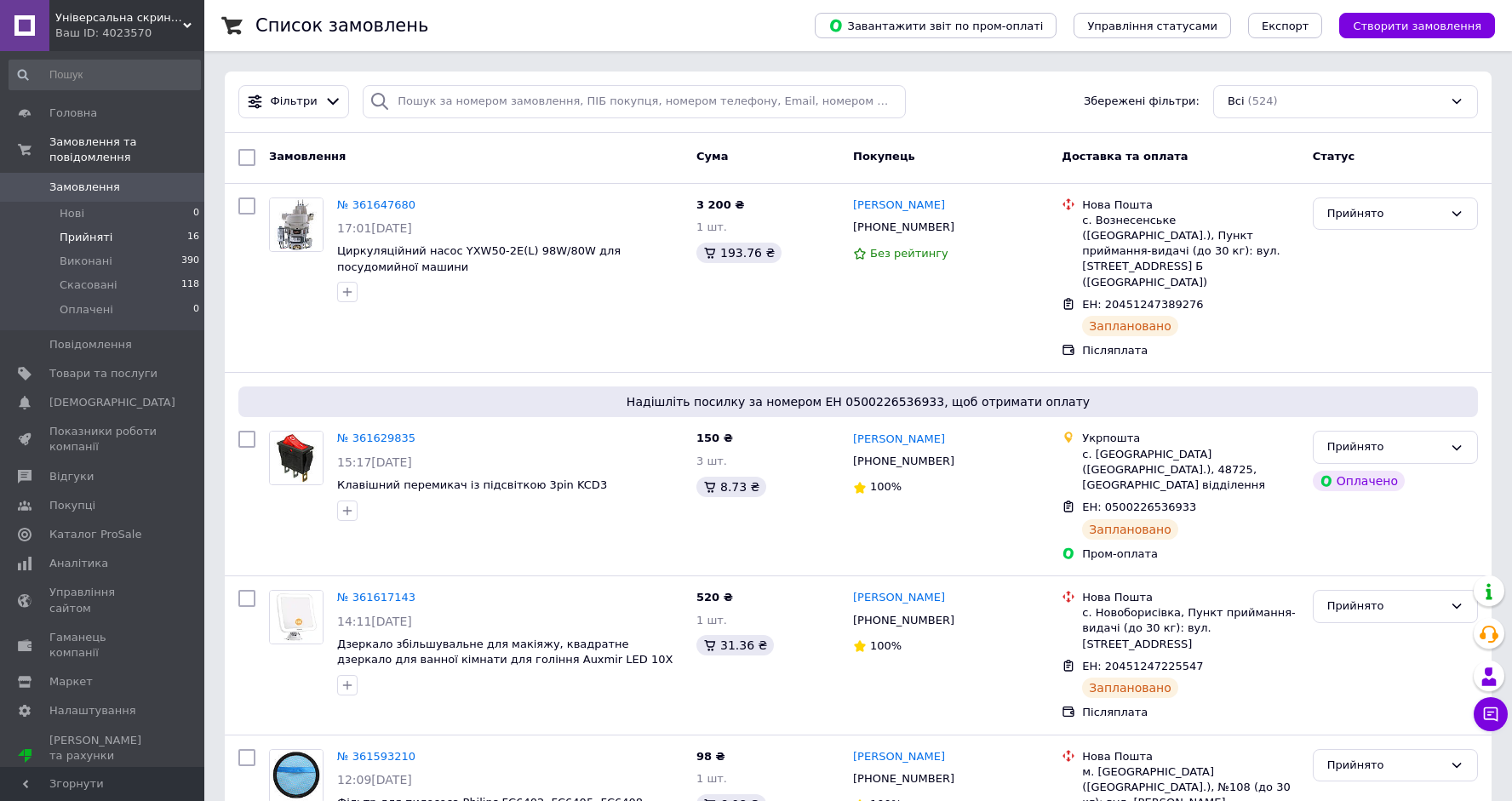
click at [107, 246] on li "Прийняті 16" at bounding box center [104, 236] width 209 height 24
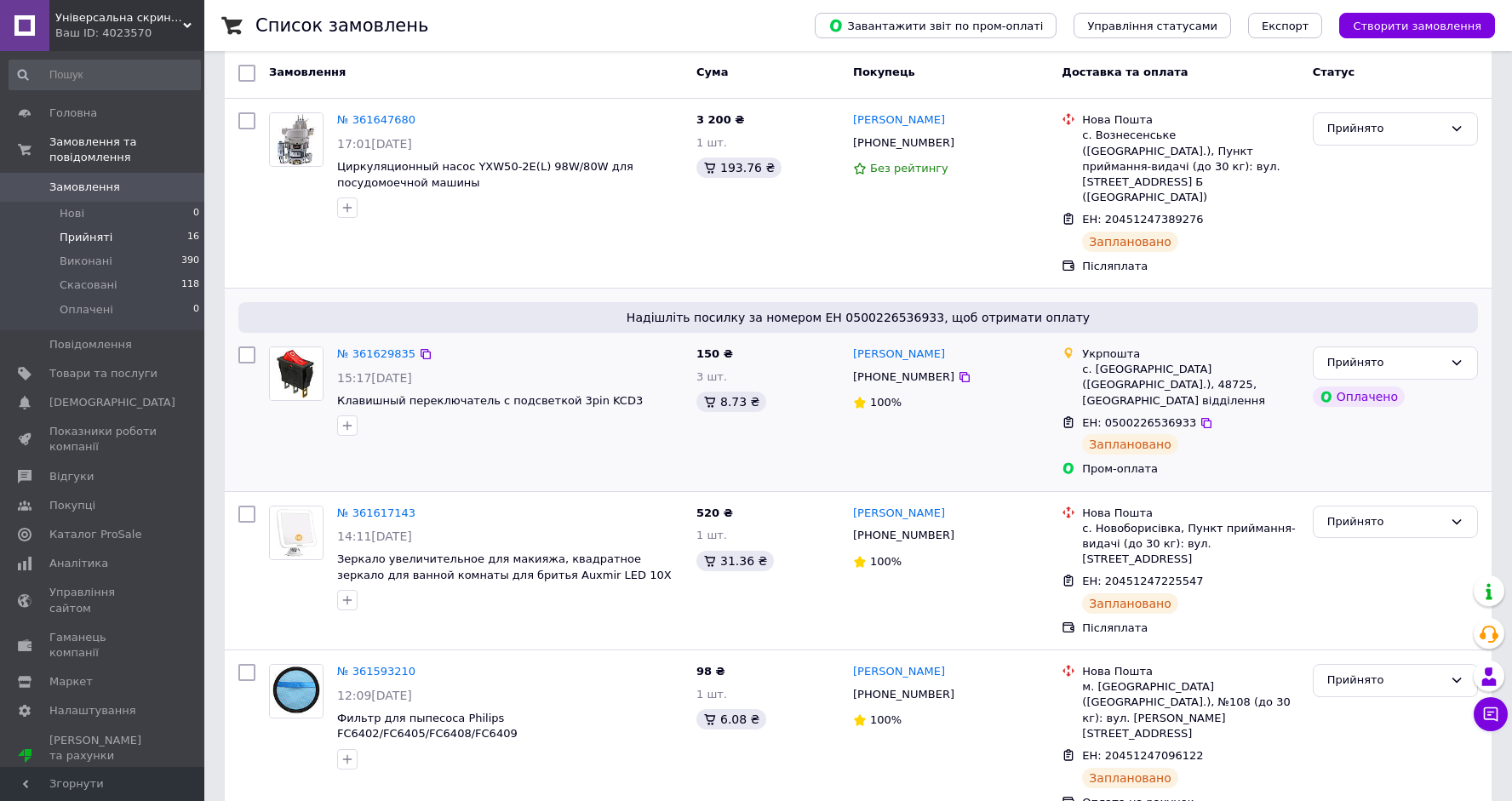
scroll to position [151, 0]
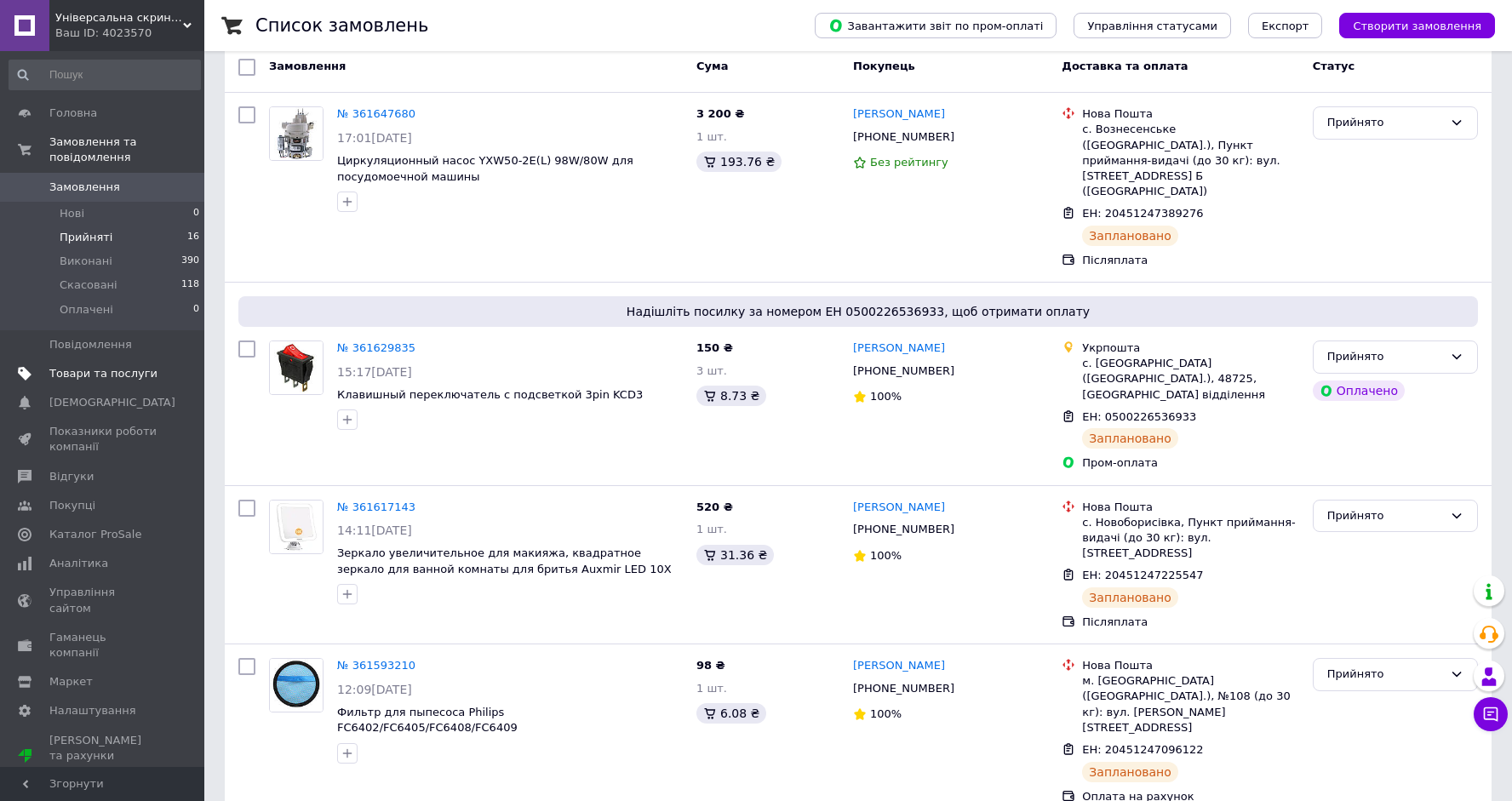
click at [75, 369] on span "Товари та послуги" at bounding box center [103, 374] width 108 height 15
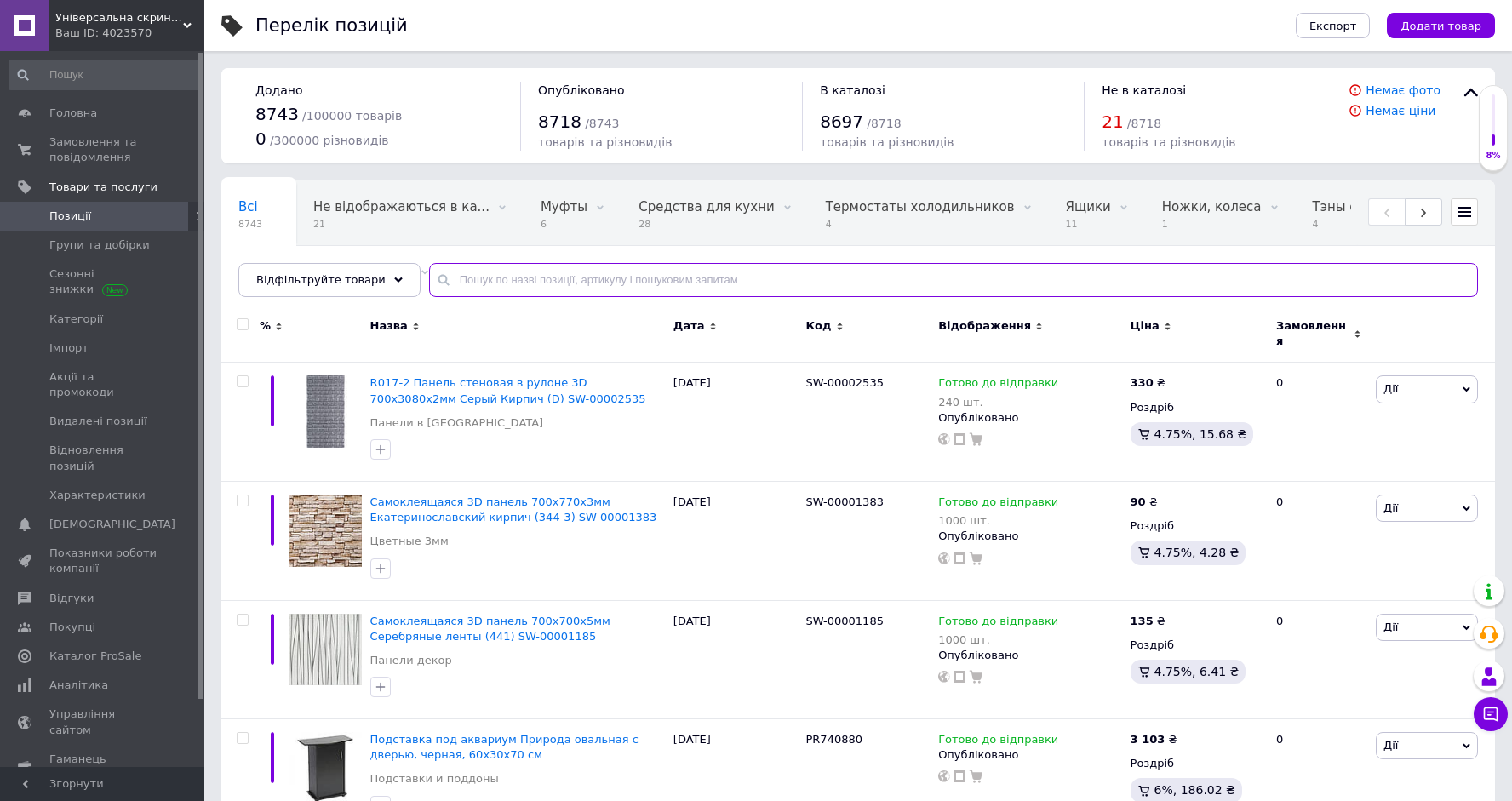
click at [599, 277] on input "text" at bounding box center [953, 280] width 1048 height 34
paste input "Ручка для холодильника beko 4326390500"
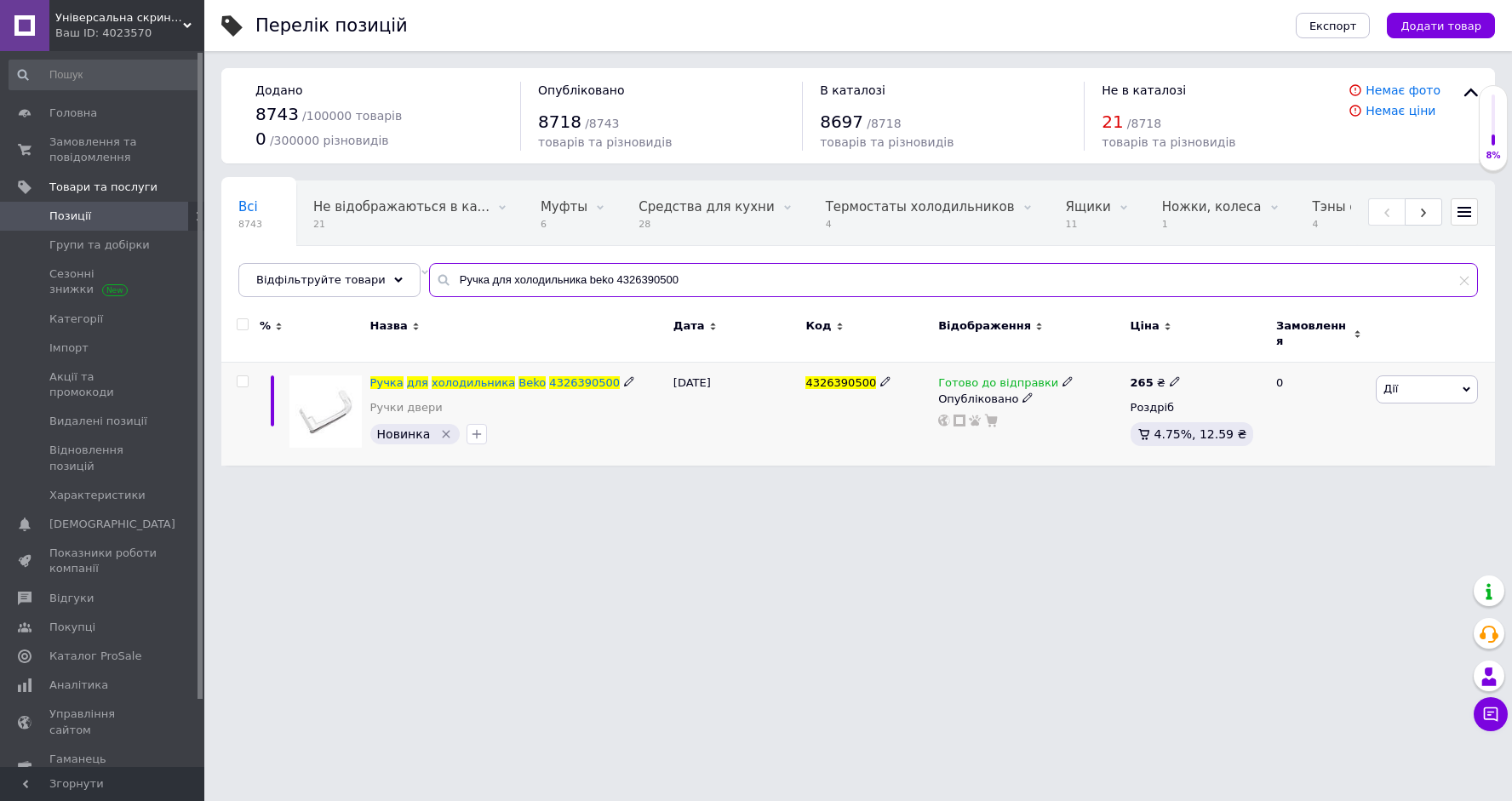
type input "Ручка для холодильника beko 4326390500"
click at [835, 376] on span "4326390500" at bounding box center [840, 382] width 71 height 12
copy span "4326390500"
click at [441, 376] on span "холодильника" at bounding box center [473, 382] width 83 height 12
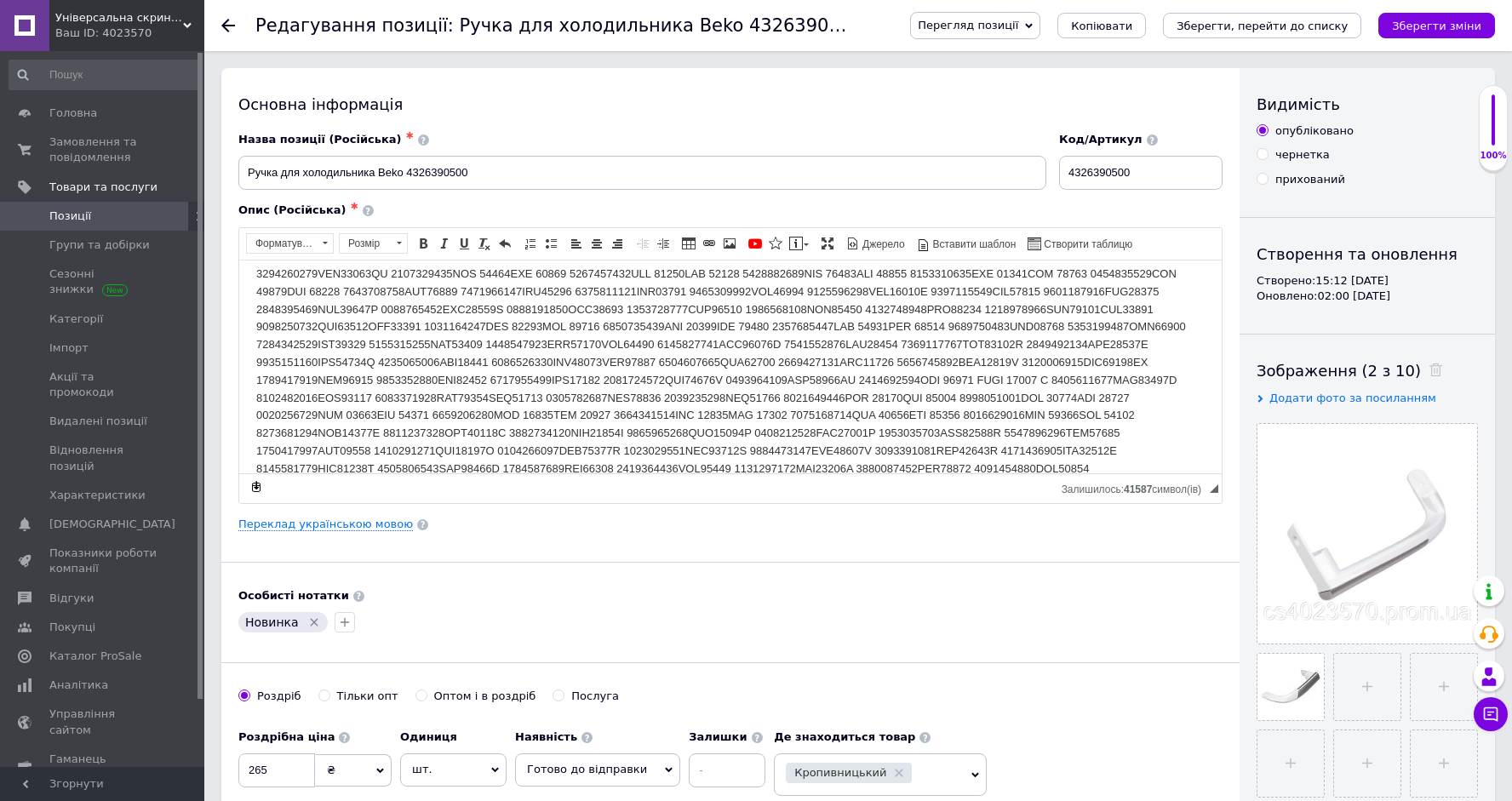
scroll to position [113, 0]
click at [123, 155] on span "Замовлення та повідомлення" at bounding box center [103, 149] width 108 height 30
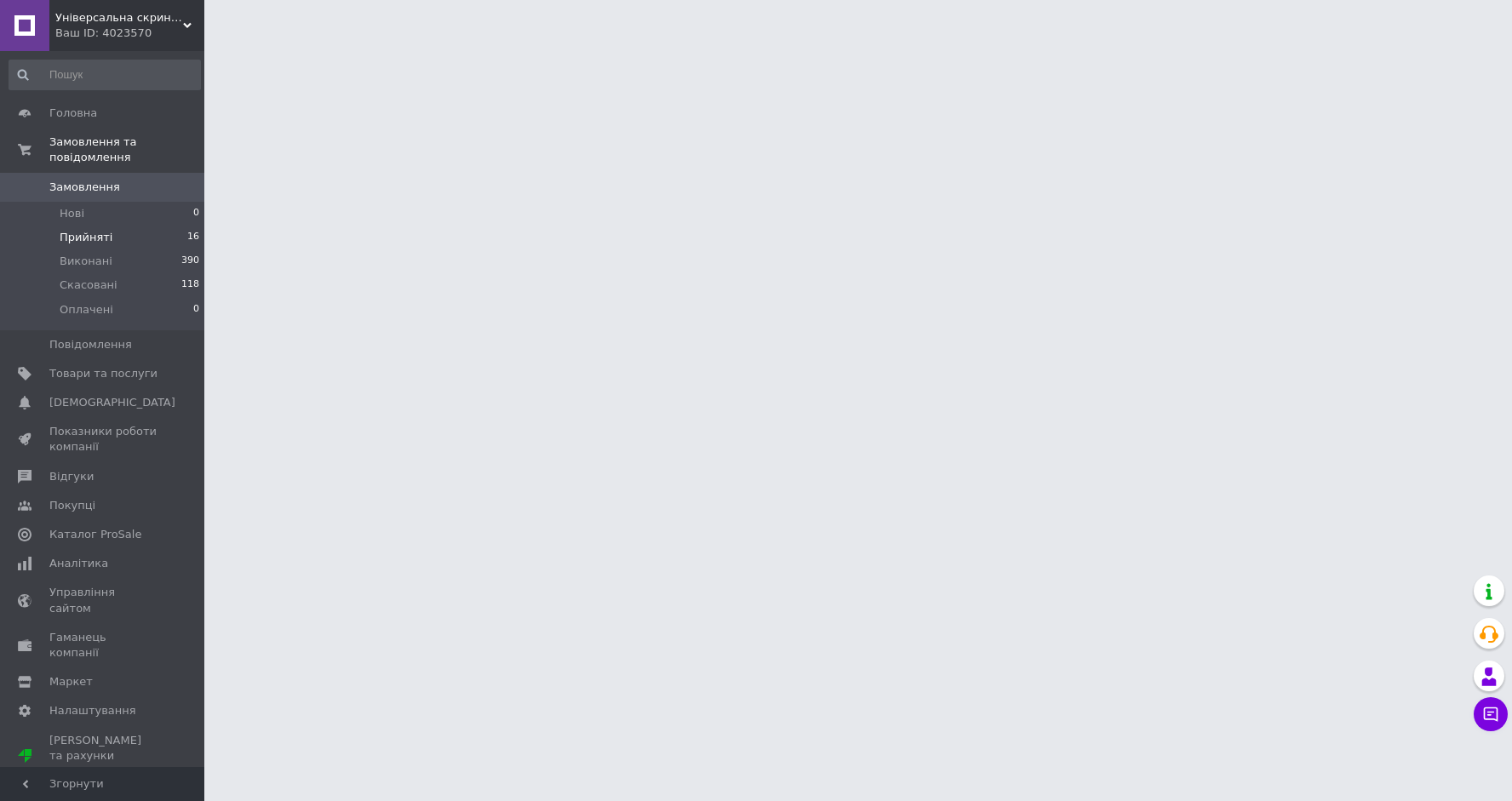
click at [67, 231] on span "Прийняті" at bounding box center [86, 237] width 53 height 15
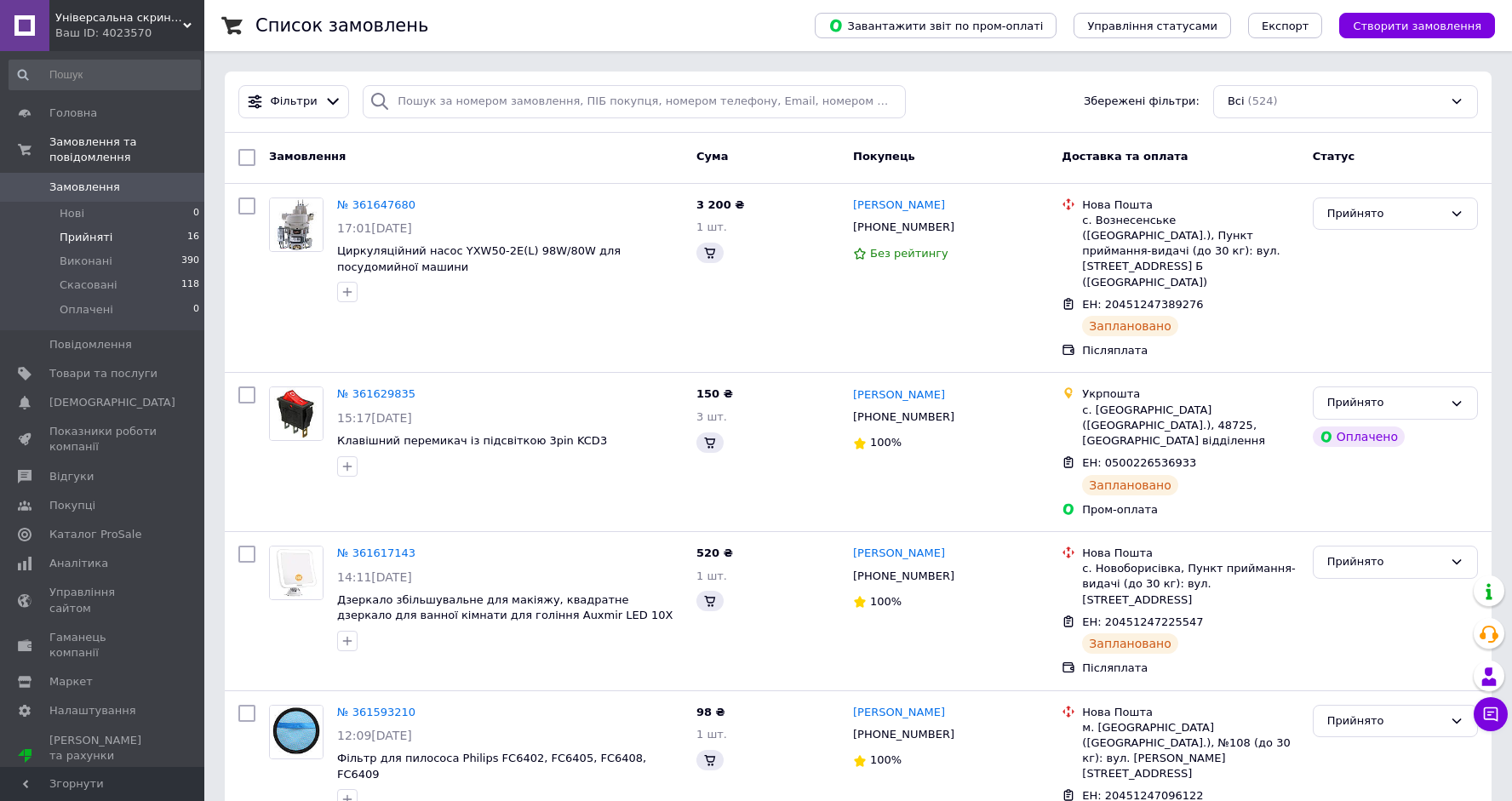
click at [85, 231] on span "Прийняті" at bounding box center [86, 237] width 53 height 15
